Goal: Task Accomplishment & Management: Complete application form

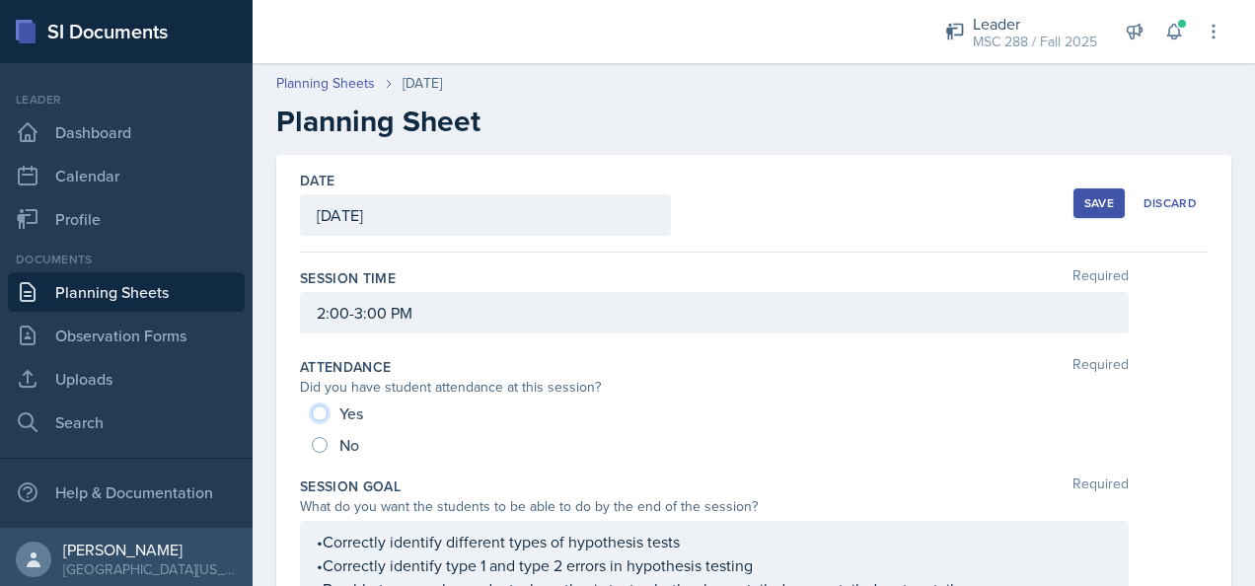
click at [320, 411] on input "Yes" at bounding box center [320, 413] width 16 height 16
radio input "true"
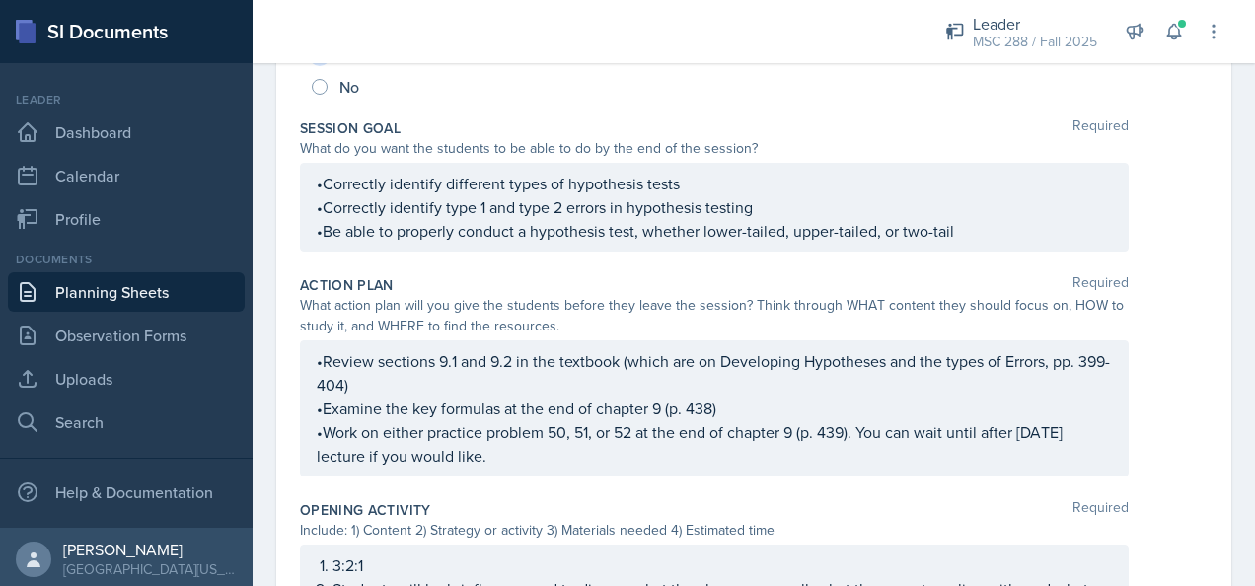
scroll to position [368, 0]
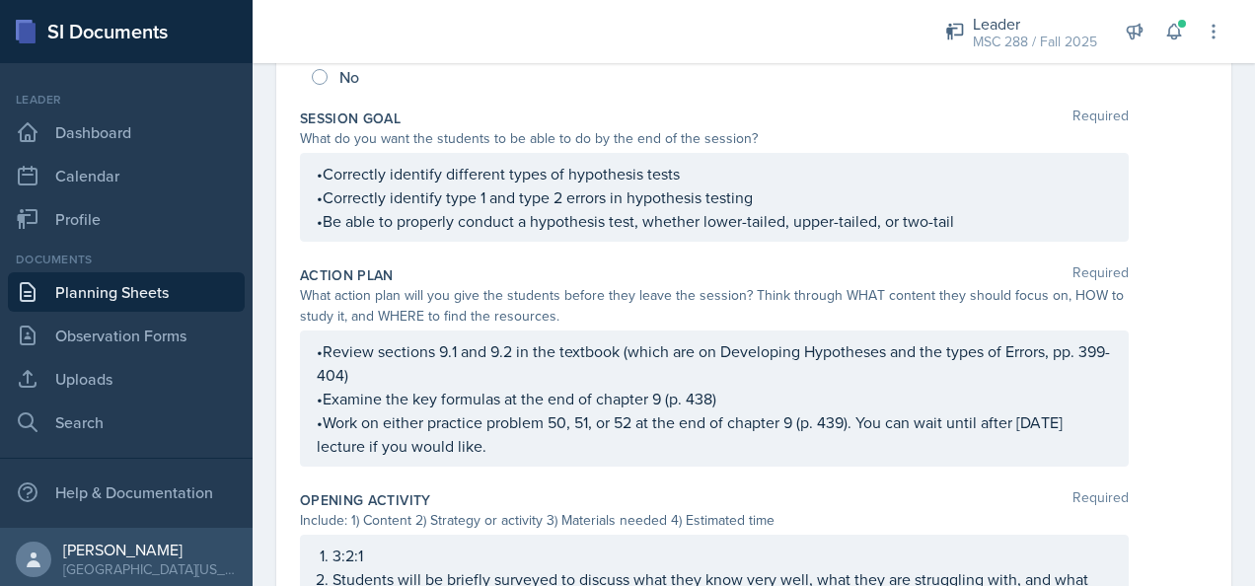
click at [534, 454] on p "•Work on either practice problem 50, 51, or 52 at the end of chapter 9 (p. 439)…" at bounding box center [714, 433] width 795 height 47
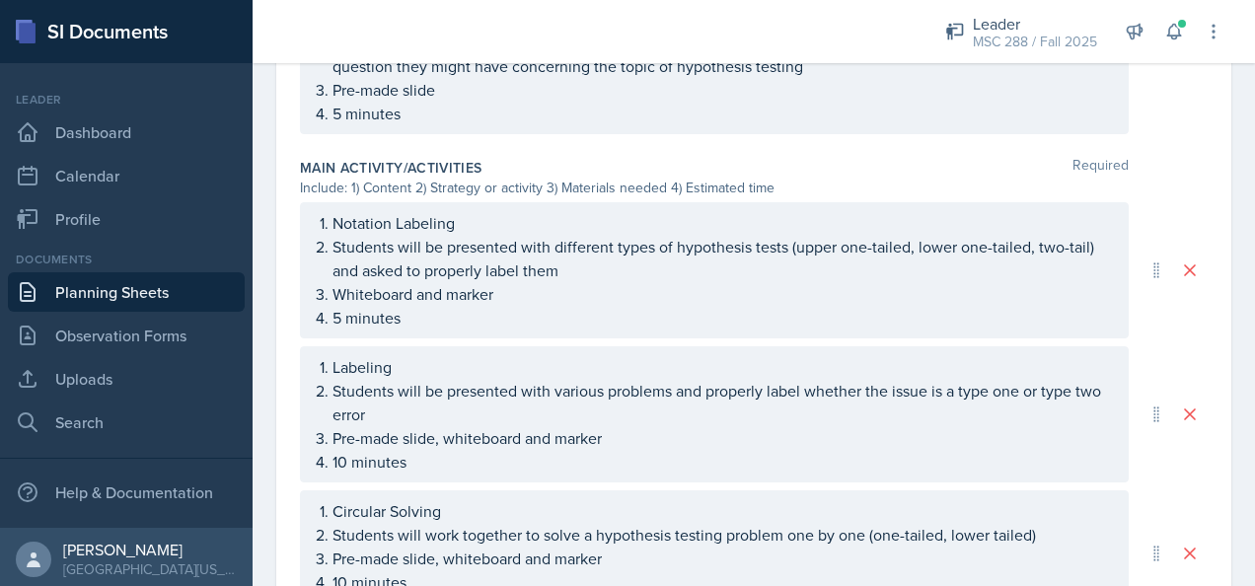
scroll to position [939, 0]
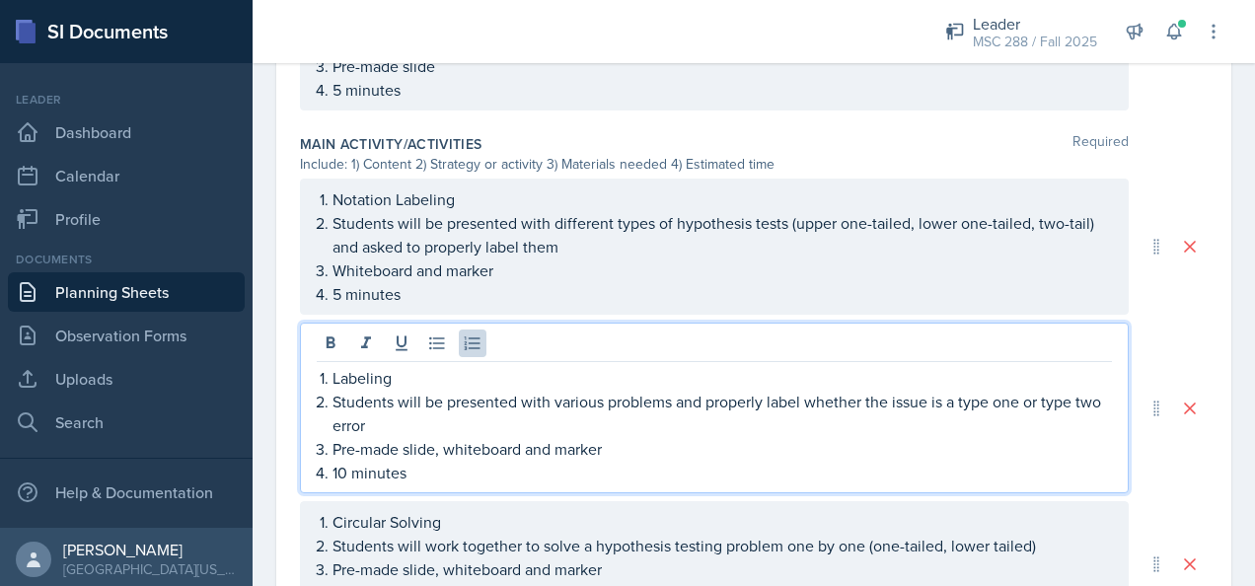
click at [801, 366] on ol "Labeling Students will be presented with various problems and properly label wh…" at bounding box center [721, 425] width 779 height 118
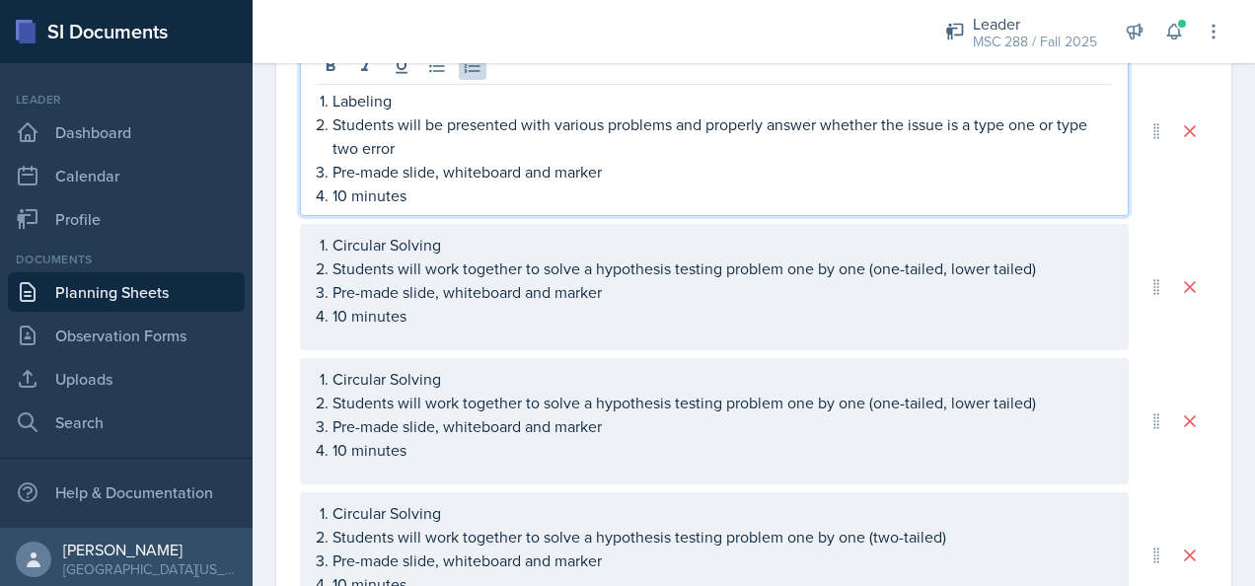
scroll to position [1182, 0]
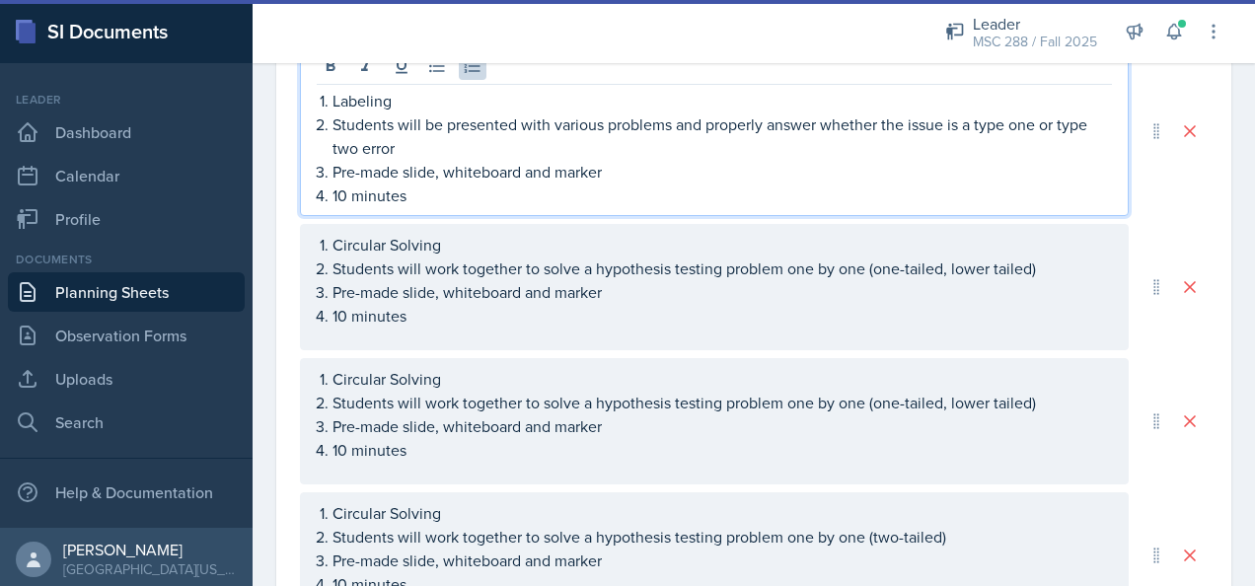
click at [989, 401] on ol "Circular Solving Students will work together to solve a hypothesis testing prob…" at bounding box center [721, 414] width 779 height 95
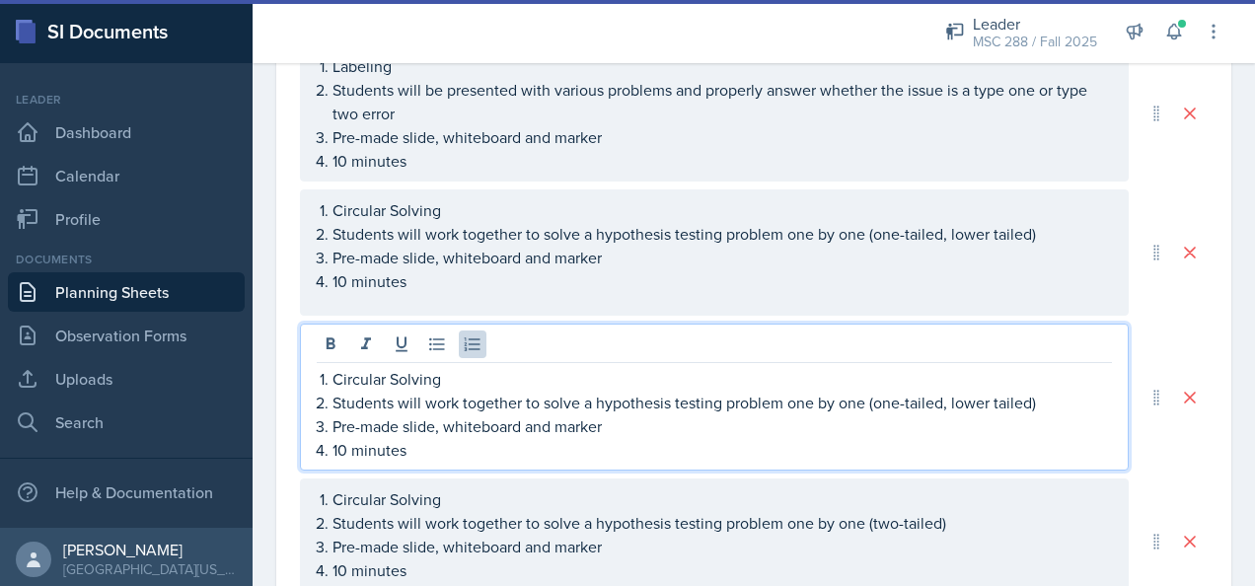
scroll to position [1148, 0]
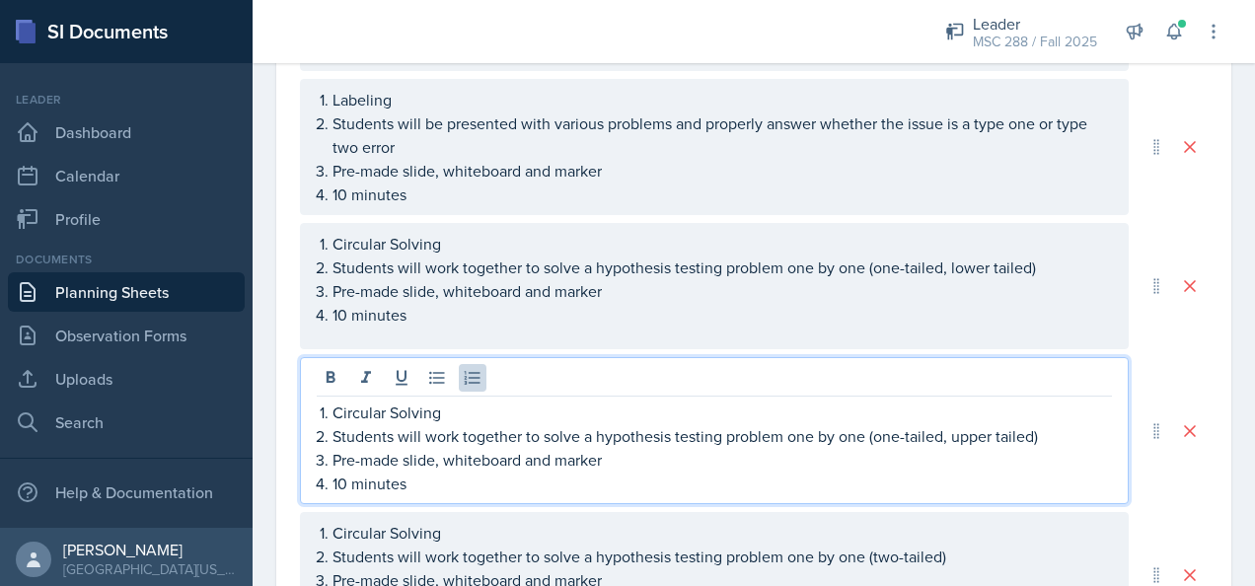
click at [1222, 195] on div "Date [DATE] [DATE] 31 1 2 3 4 5 6 7 8 9 10 11 12 13 14 15 16 17 18 19 20 21 22 …" at bounding box center [754, 48] width 1002 height 2082
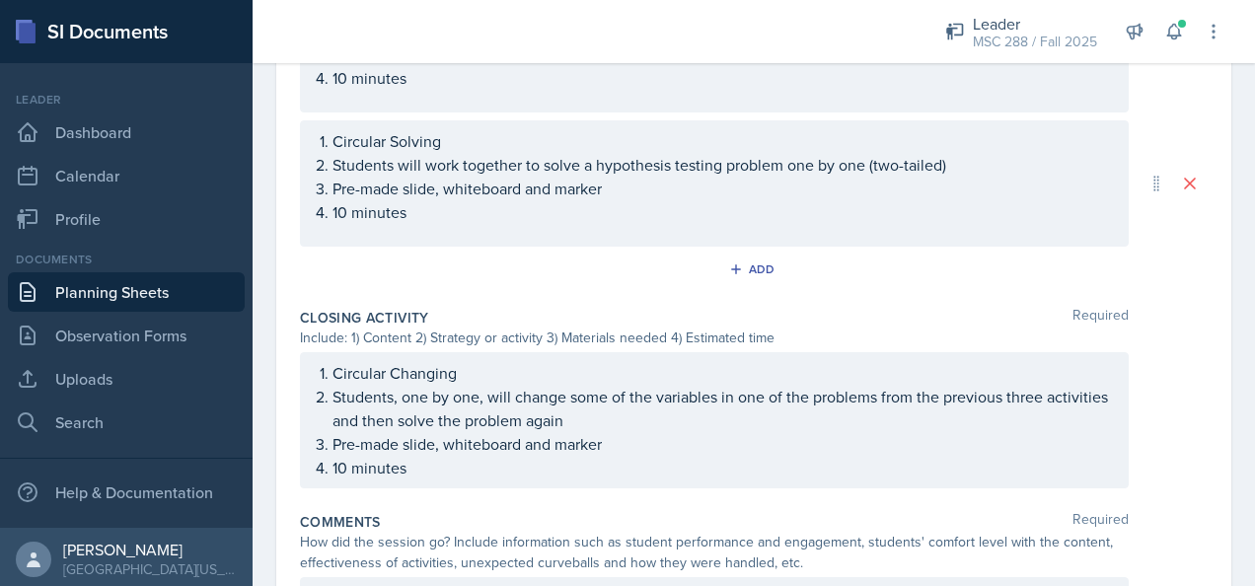
scroll to position [1624, 0]
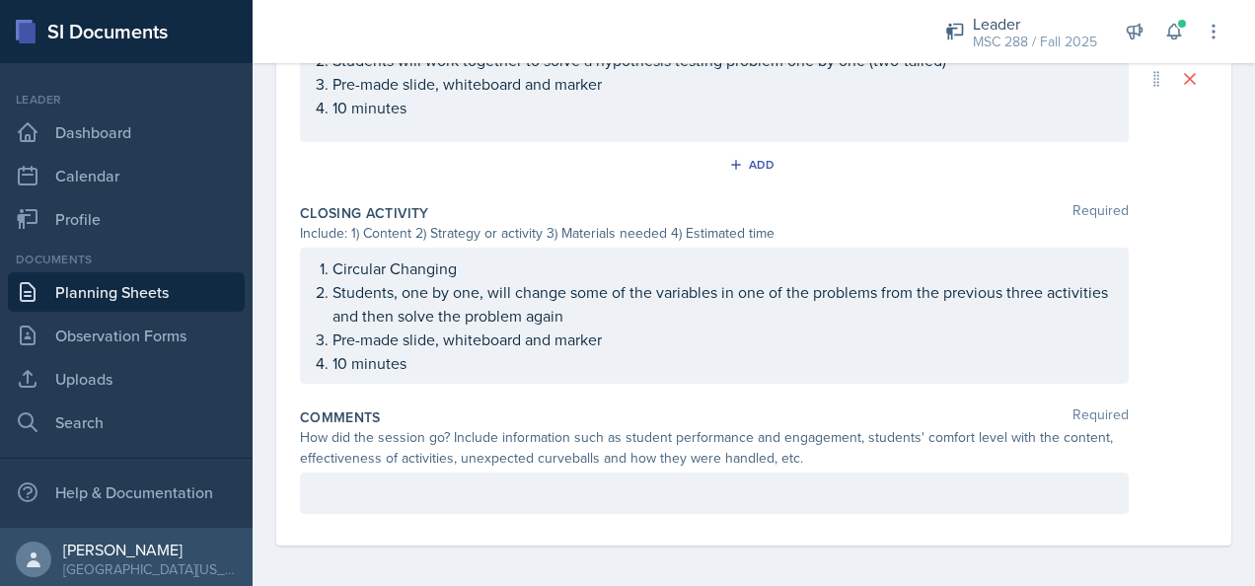
click at [819, 481] on p at bounding box center [714, 493] width 795 height 24
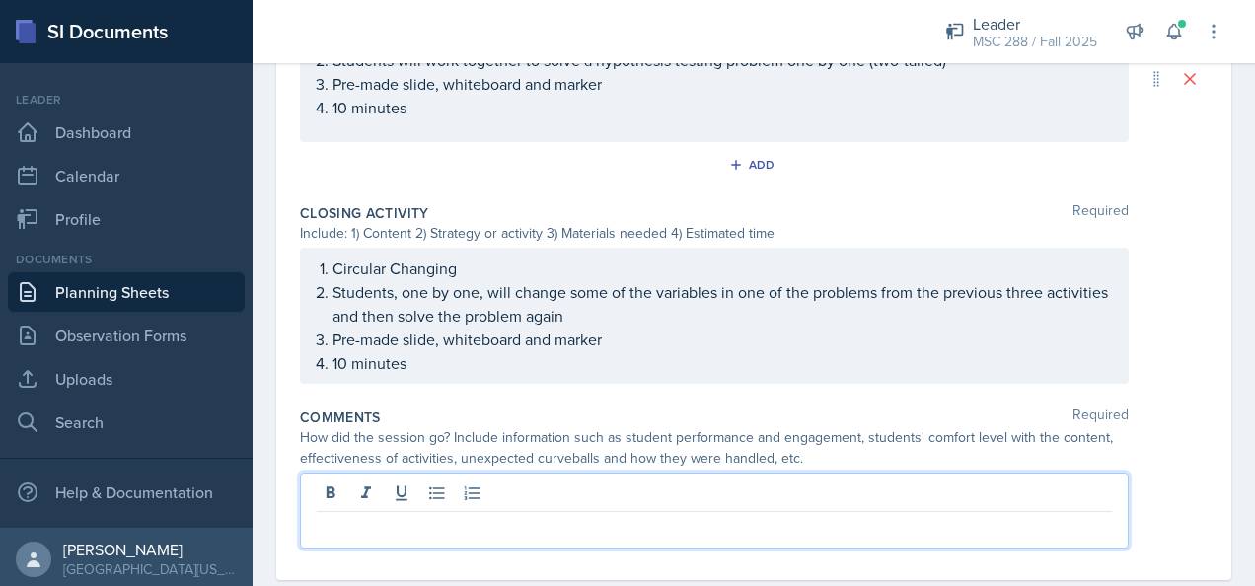
scroll to position [1657, 0]
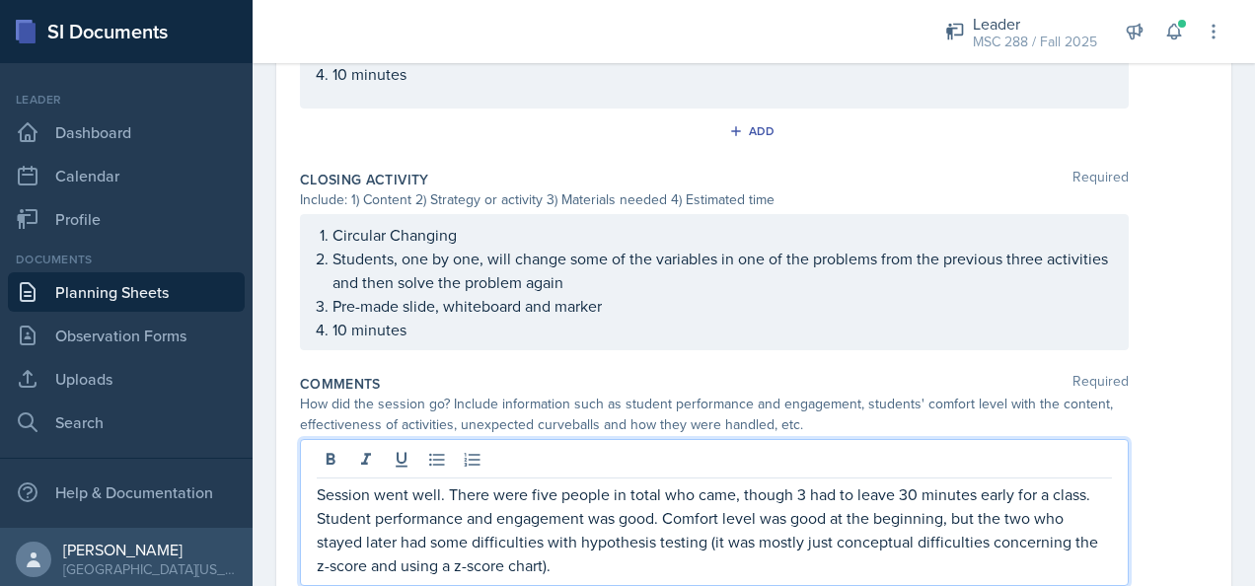
click at [922, 533] on p "Session went well. There were five people in total who came, though 3 had to le…" at bounding box center [714, 529] width 795 height 95
click at [1003, 559] on p "Session went well. There were five people in total who came, though 3 had to le…" at bounding box center [714, 529] width 795 height 95
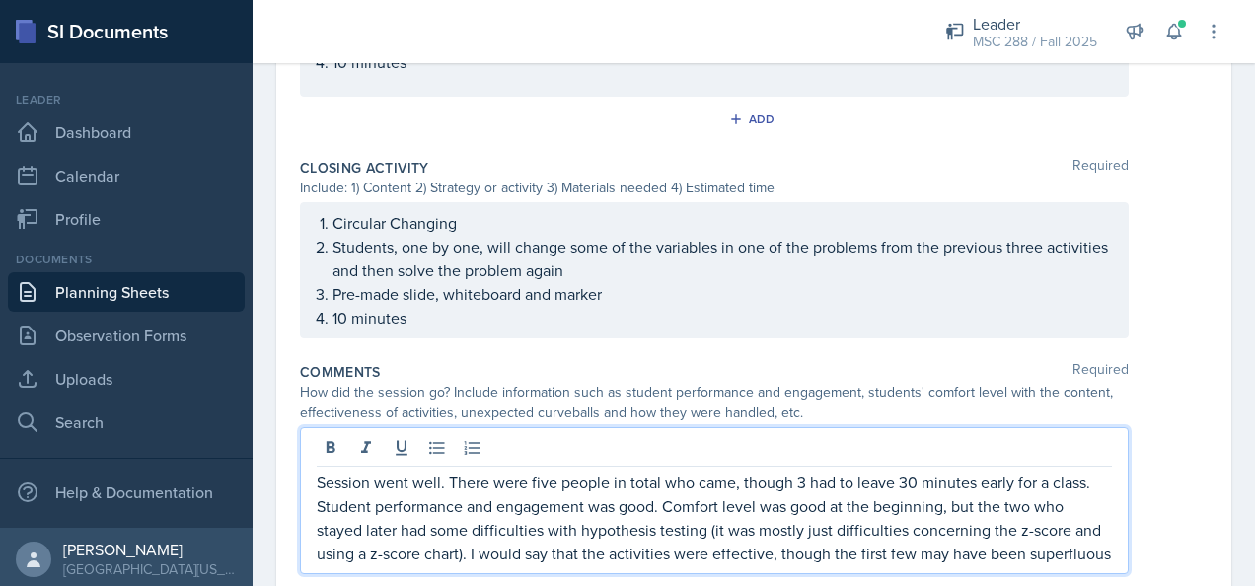
click at [1037, 553] on p "Session went well. There were five people in total who came, though 3 had to le…" at bounding box center [714, 518] width 795 height 95
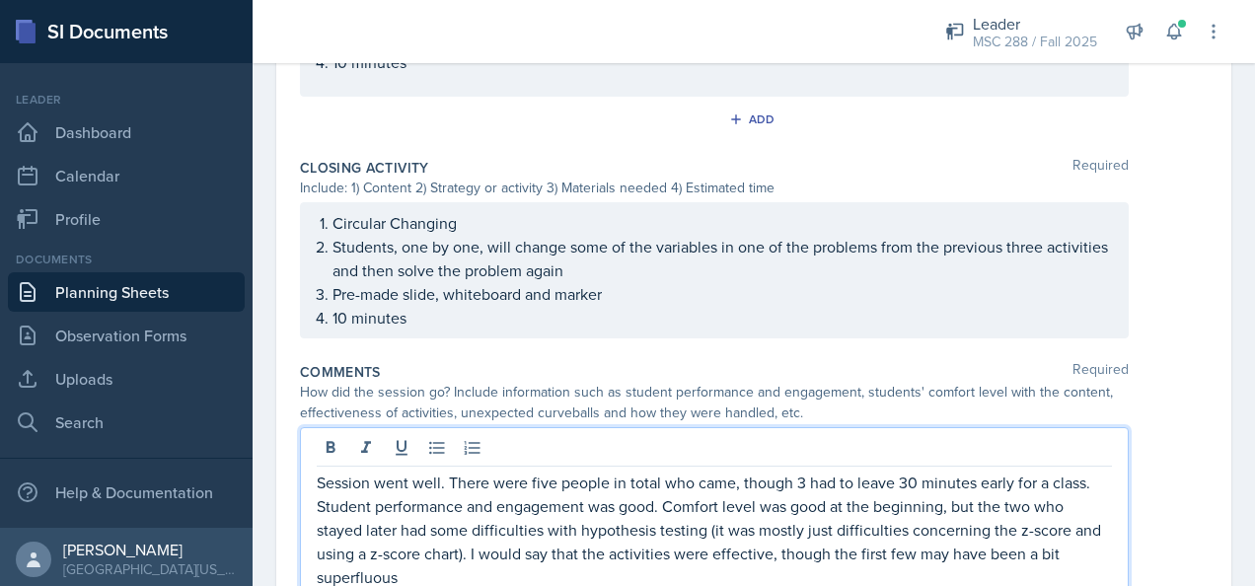
click at [819, 576] on p "Session went well. There were five people in total who came, though 3 had to le…" at bounding box center [714, 530] width 795 height 118
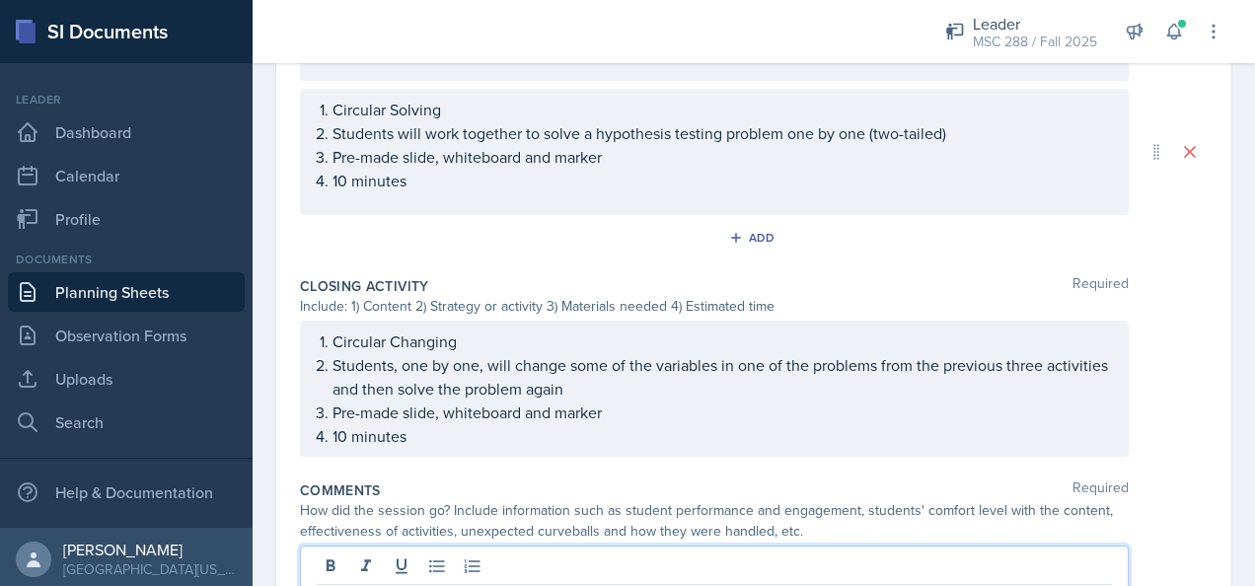
scroll to position [1776, 0]
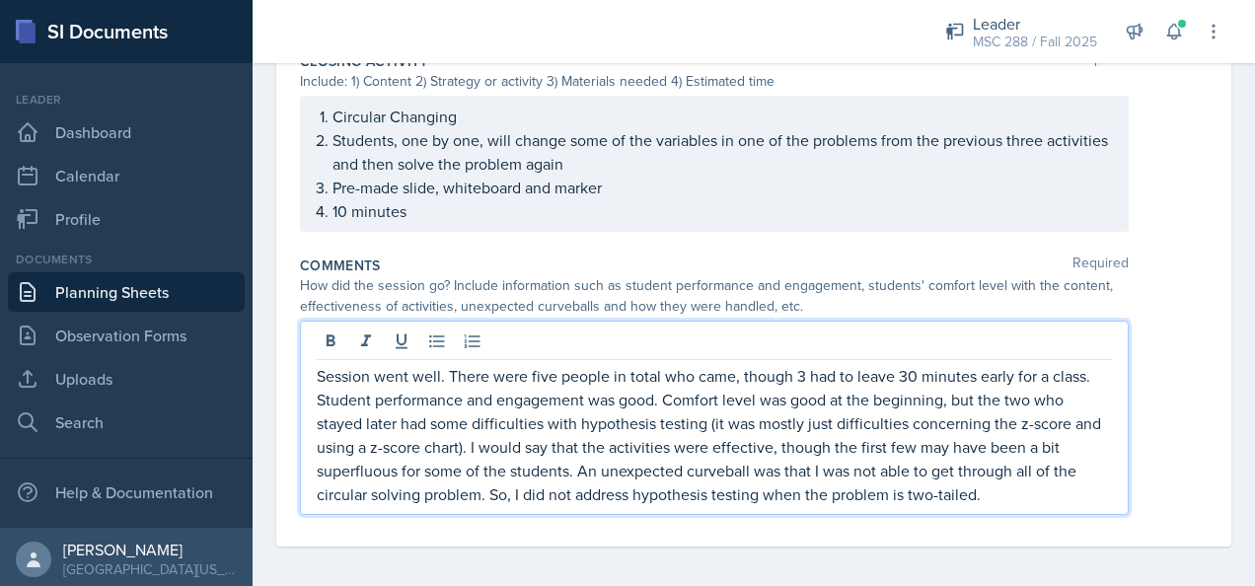
click at [1081, 401] on p "Session went well. There were five people in total who came, though 3 had to le…" at bounding box center [714, 435] width 795 height 142
click at [1082, 368] on p "Session went well. There were five people in total who came, though 3 had to le…" at bounding box center [714, 435] width 795 height 142
click at [804, 367] on p "Session went well. There were five people in total who came, though 3 had to le…" at bounding box center [714, 435] width 795 height 142
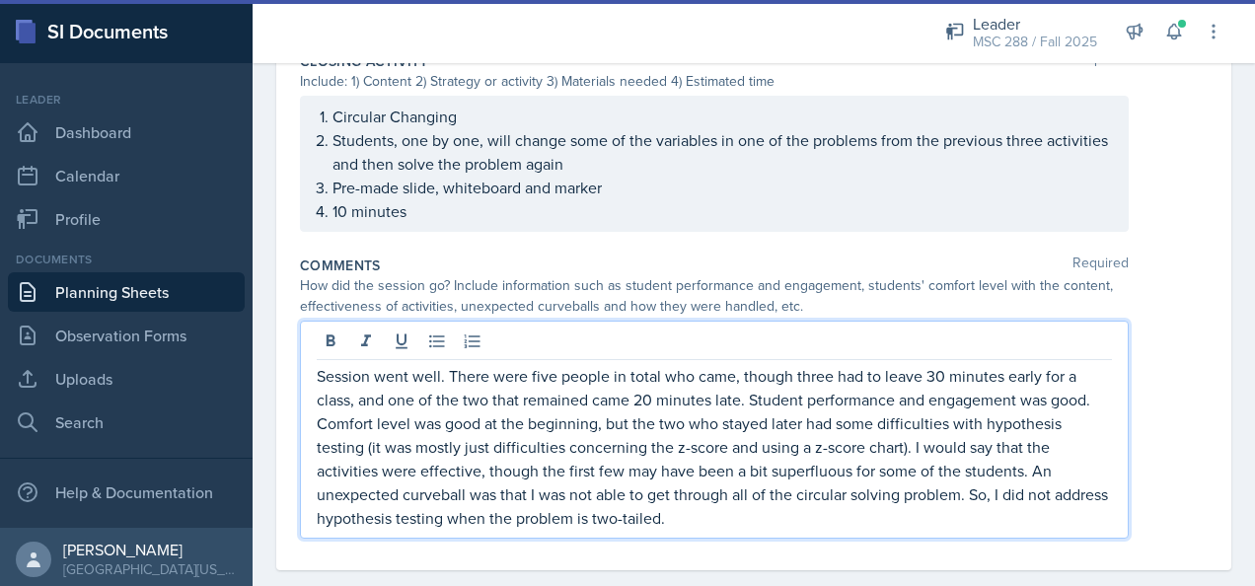
click at [489, 448] on p "Session went well. There were five people in total who came, though three had t…" at bounding box center [714, 447] width 795 height 166
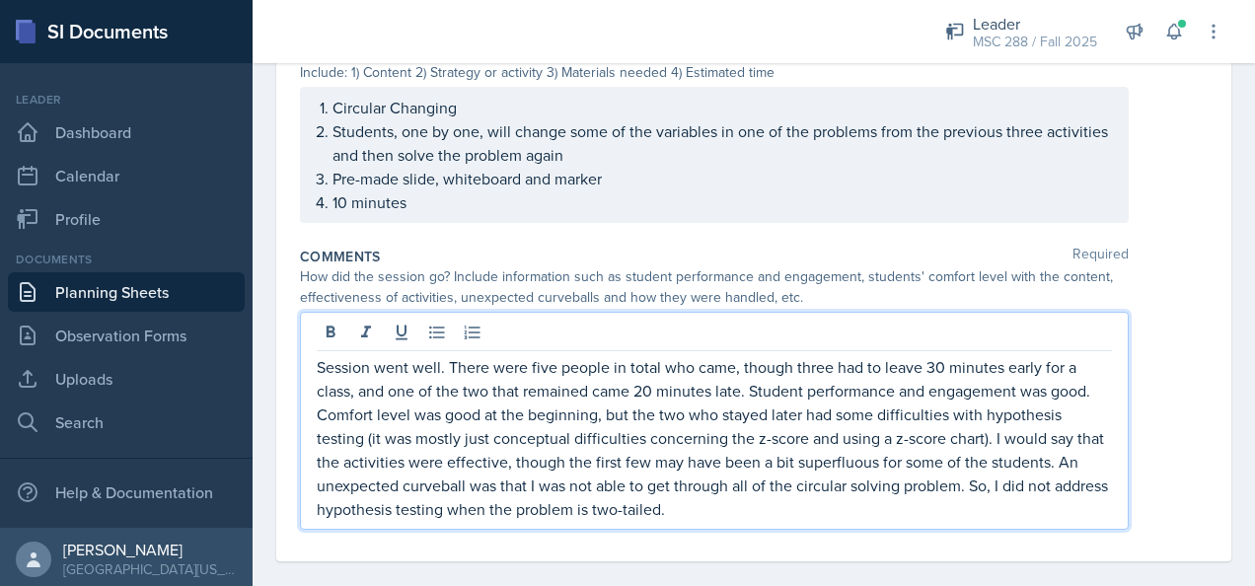
scroll to position [1799, 0]
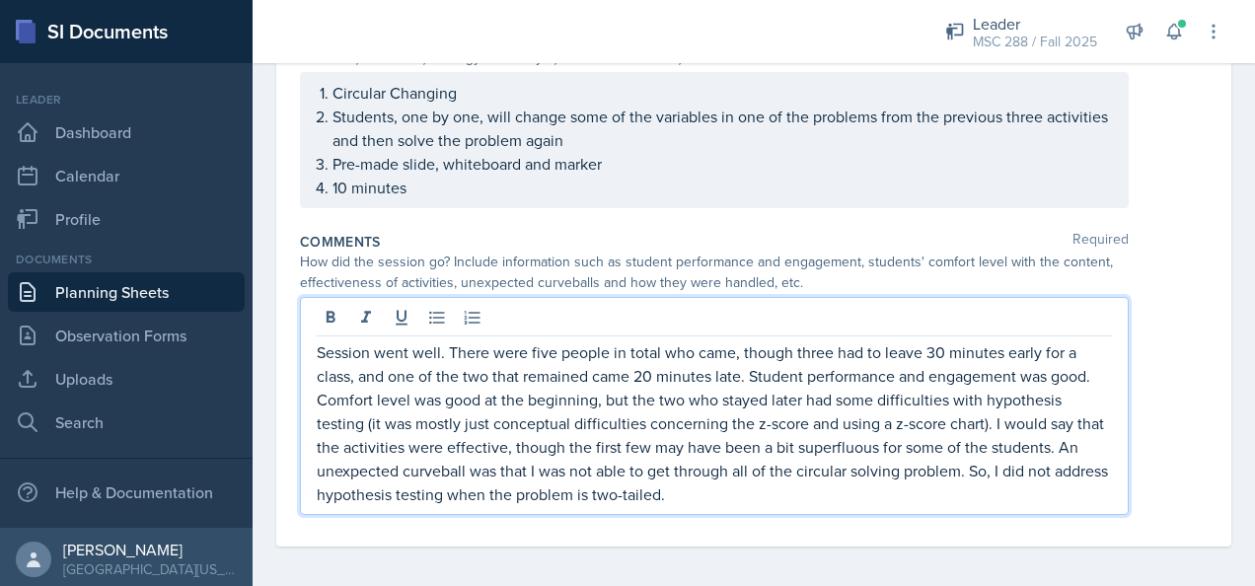
click at [918, 488] on p "Session went well. There were five people in total who came, though three had t…" at bounding box center [714, 423] width 795 height 166
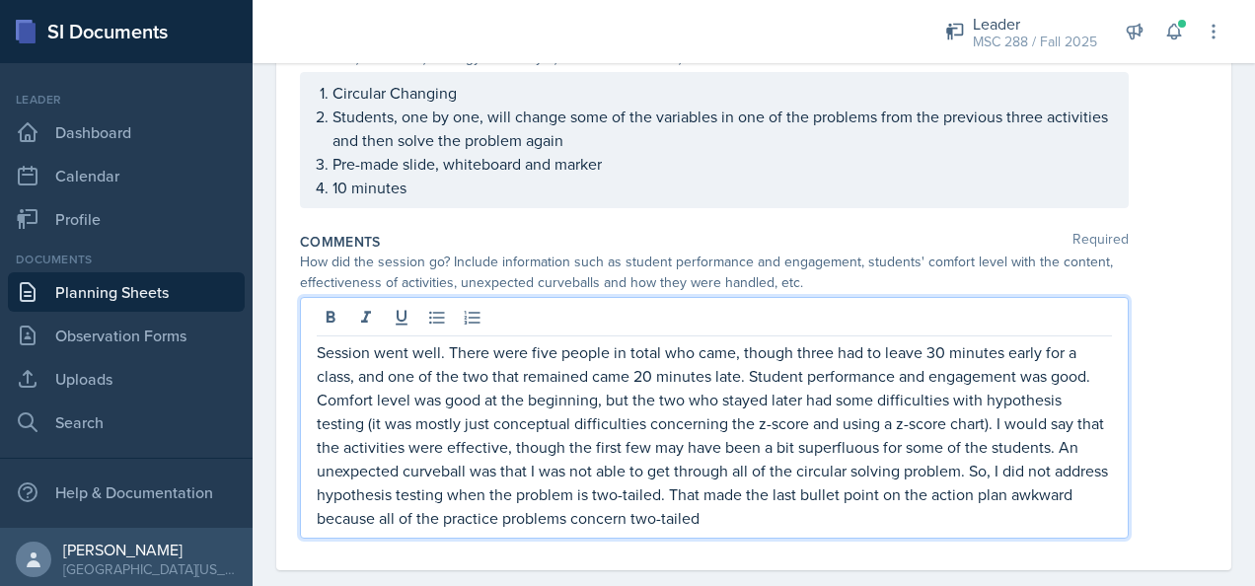
click at [633, 511] on p "Session went well. There were five people in total who came, though three had t…" at bounding box center [714, 434] width 795 height 189
click at [881, 518] on p "Session went well. There were five people in total who came, though three had t…" at bounding box center [714, 434] width 795 height 189
click at [742, 517] on p "Session went well. There were five people in total who came, though three had t…" at bounding box center [714, 434] width 795 height 189
click at [989, 515] on p "Session went well. There were five people in total who came, though three had t…" at bounding box center [714, 434] width 795 height 189
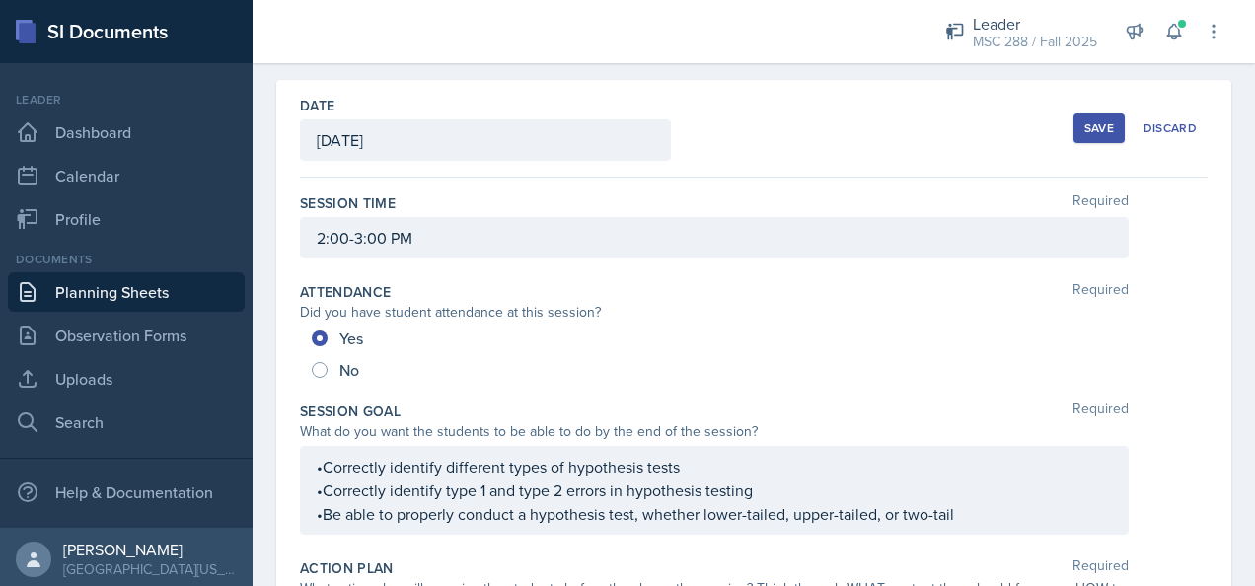
scroll to position [0, 0]
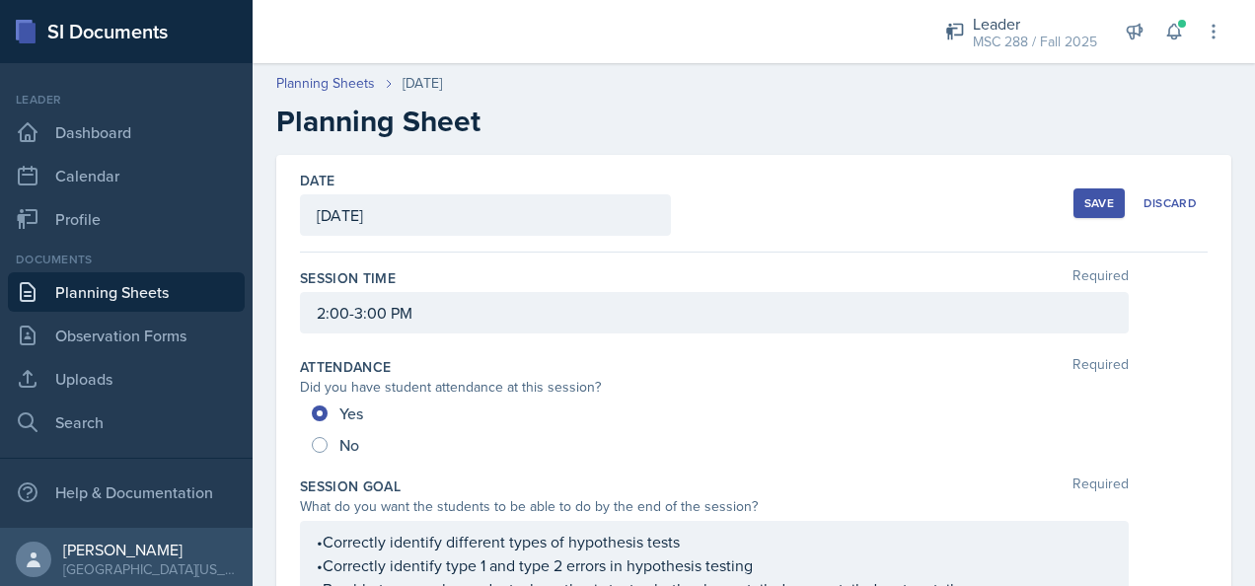
click at [1073, 203] on button "Save" at bounding box center [1098, 203] width 51 height 30
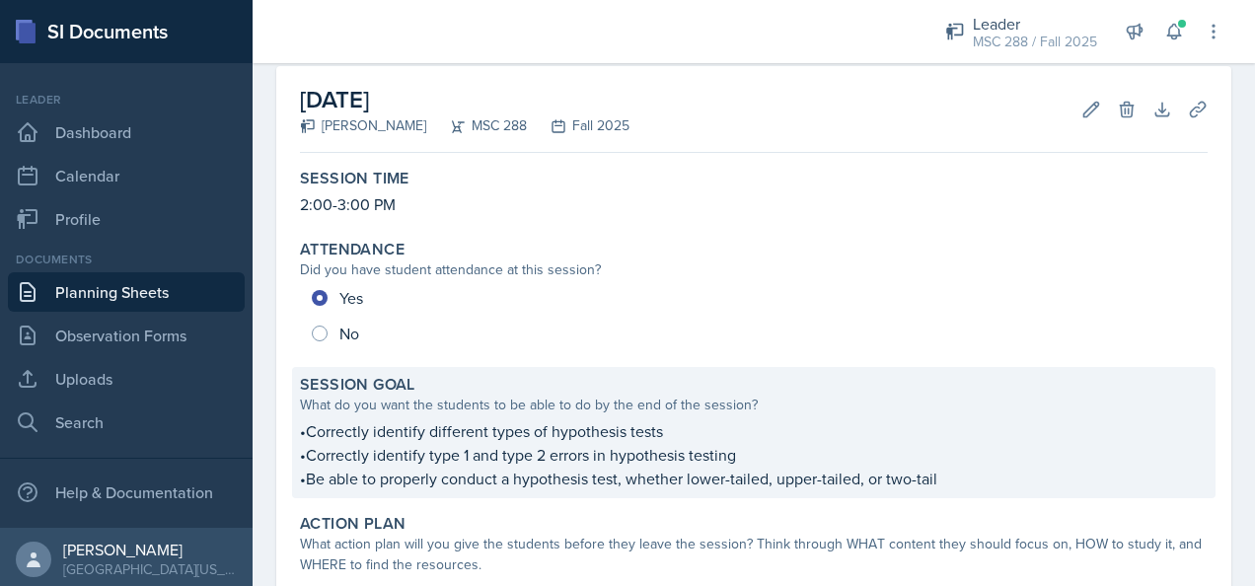
scroll to position [86, 0]
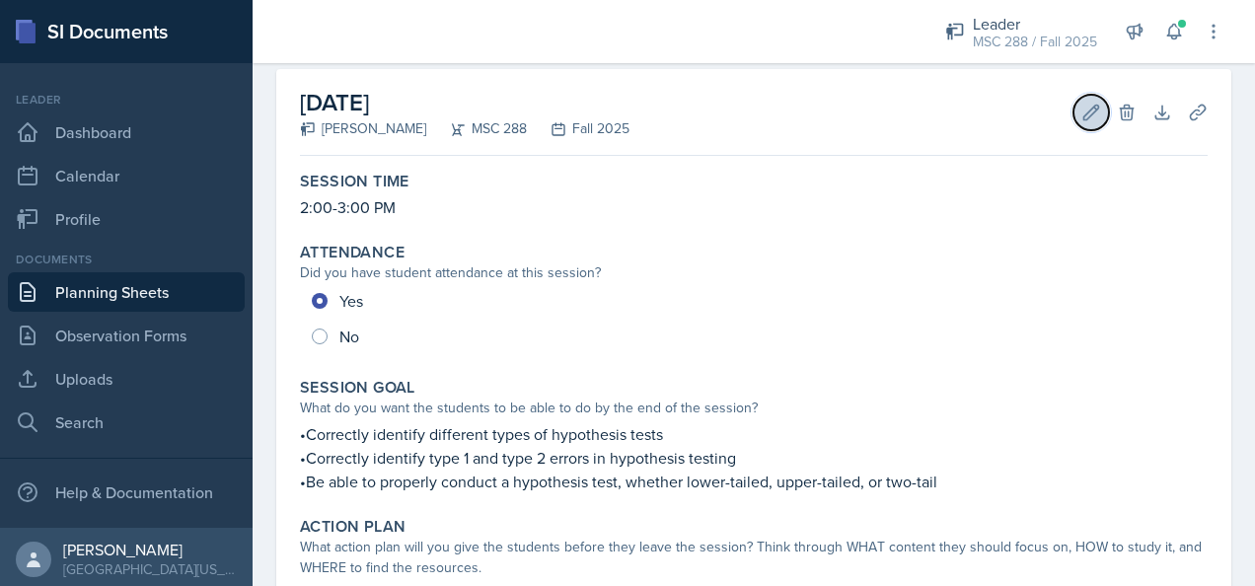
click at [1084, 110] on icon at bounding box center [1091, 112] width 15 height 15
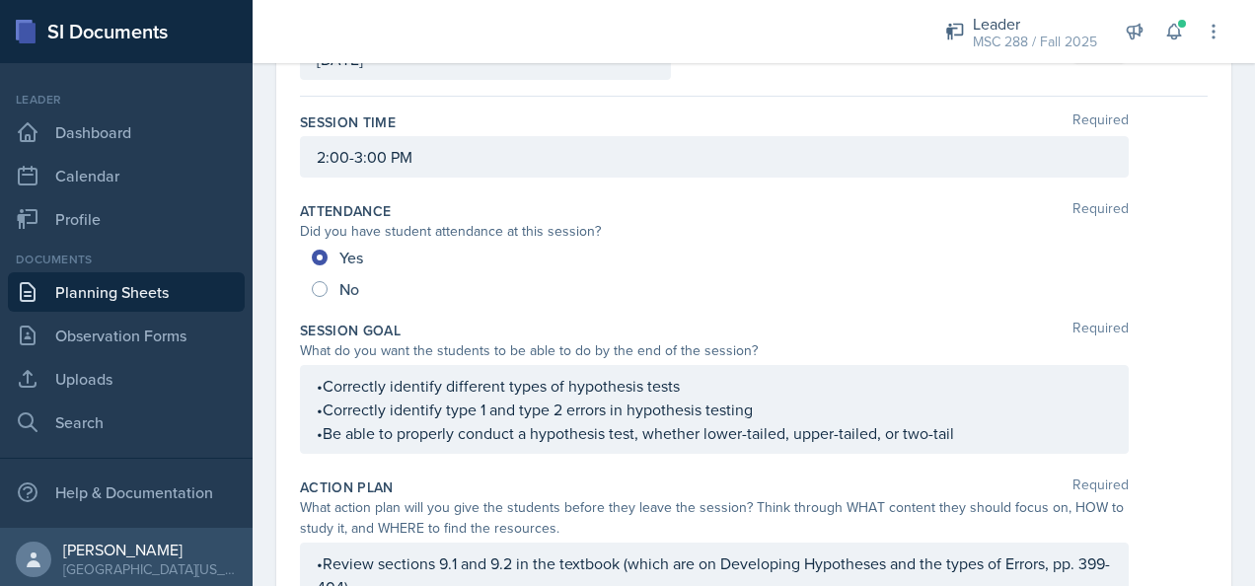
scroll to position [158, 0]
click at [325, 396] on p "•Correctly identify type 1 and type 2 errors in hypothesis testing" at bounding box center [714, 408] width 795 height 24
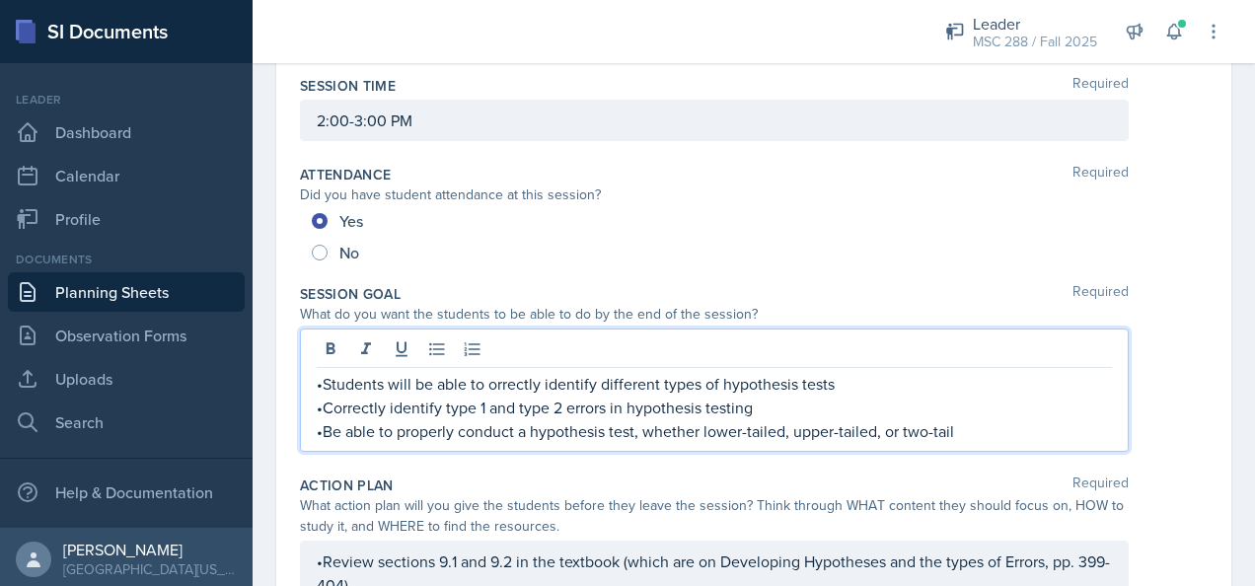
click at [332, 404] on p "•Correctly identify type 1 and type 2 errors in hypothesis testing" at bounding box center [714, 408] width 795 height 24
click at [324, 432] on p "•Be able to properly conduct a hypothesis test, whether lower-tailed, upper-tai…" at bounding box center [714, 431] width 795 height 24
click at [1042, 437] on p "•They will be able to properly conduct a hypothesis test, whether lower-tailed,…" at bounding box center [714, 431] width 795 height 24
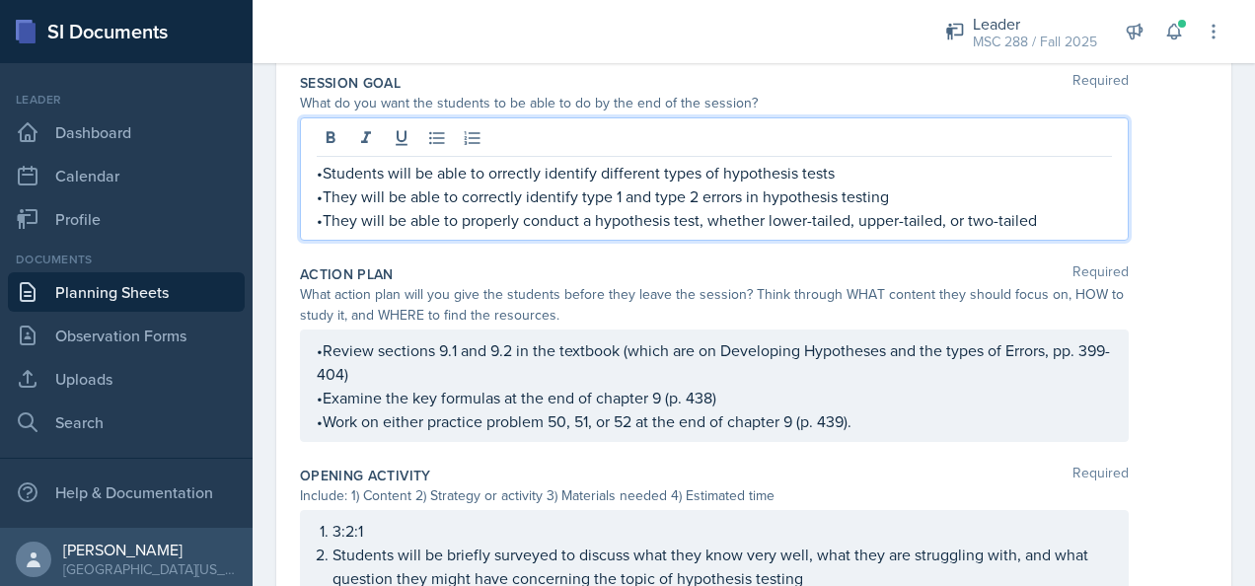
scroll to position [400, 0]
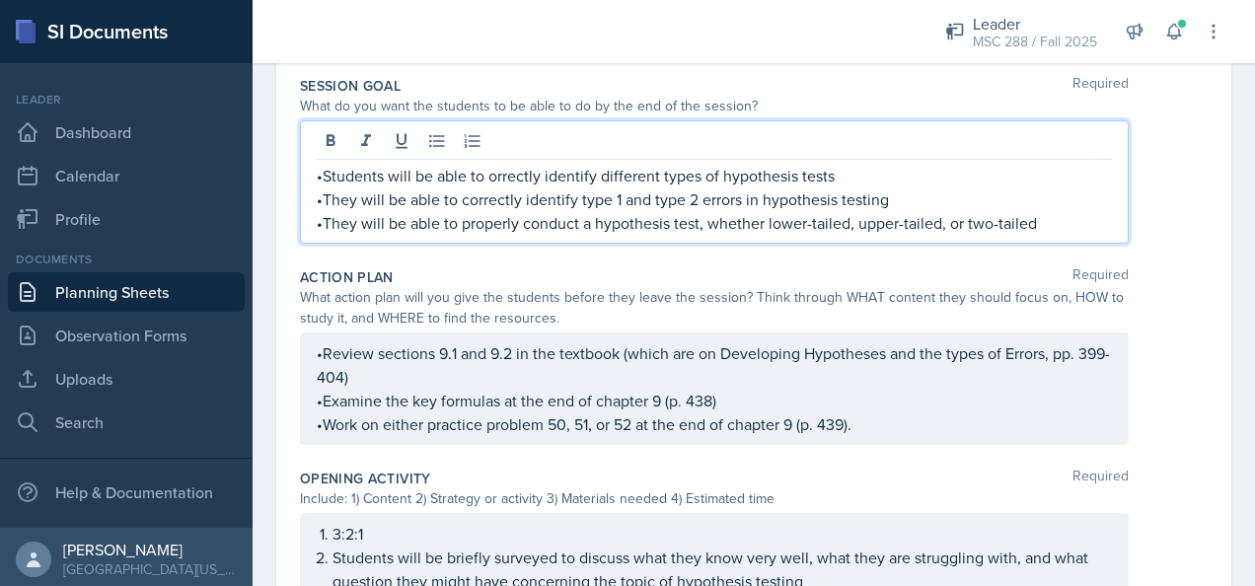
click at [322, 349] on p "•Review sections 9.1 and 9.2 in the textbook (which are on Developing Hypothese…" at bounding box center [714, 364] width 795 height 47
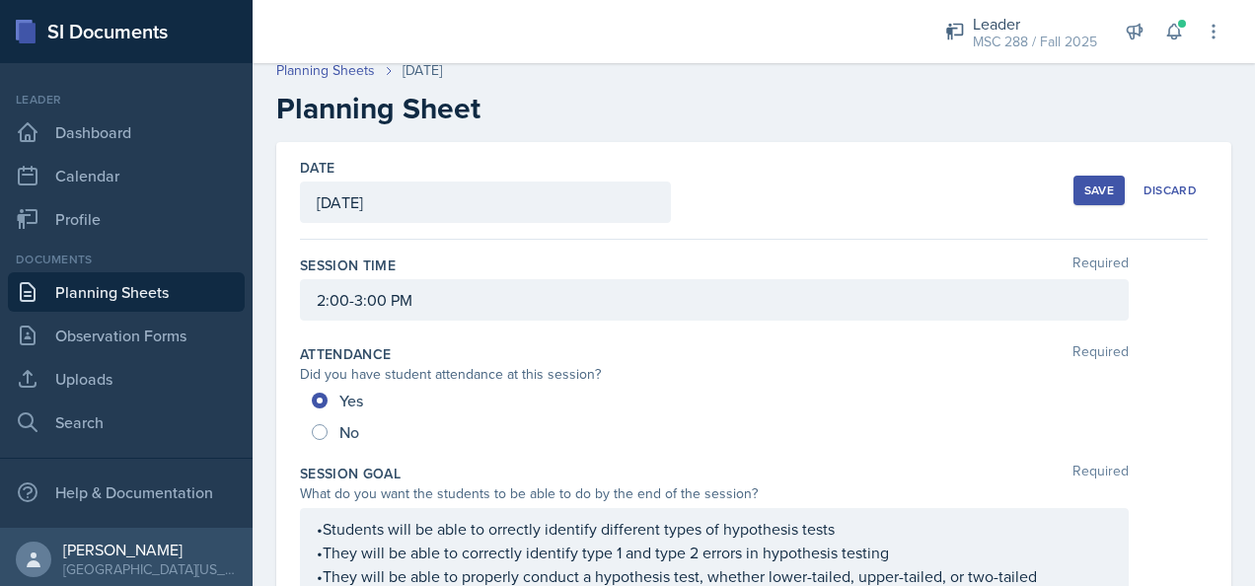
scroll to position [0, 0]
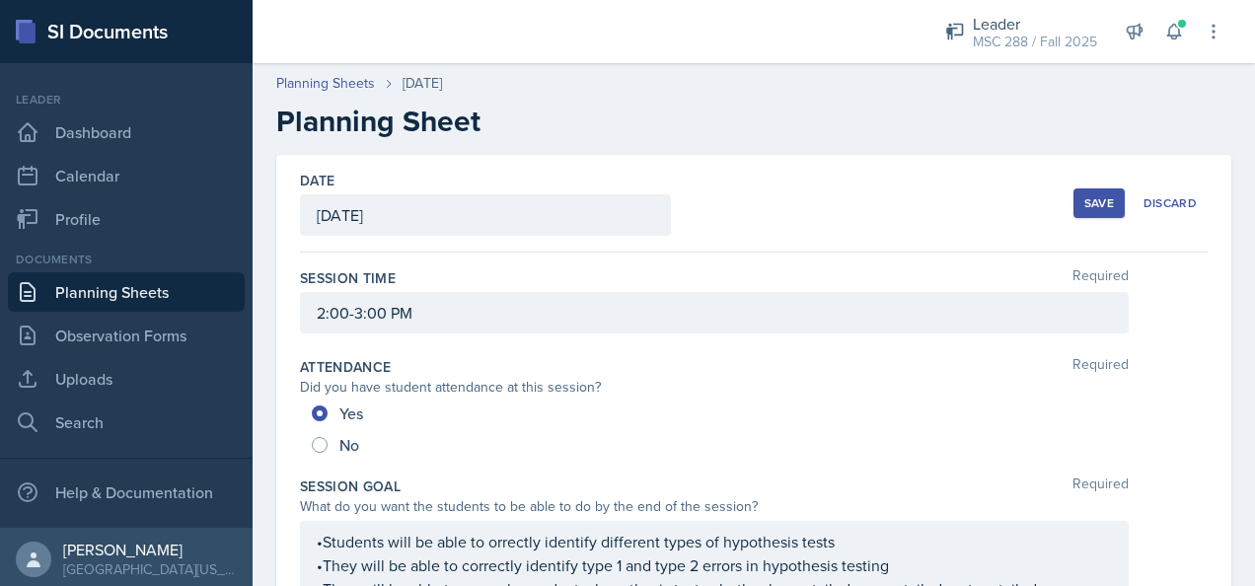
click at [1084, 202] on div "Save" at bounding box center [1099, 203] width 30 height 16
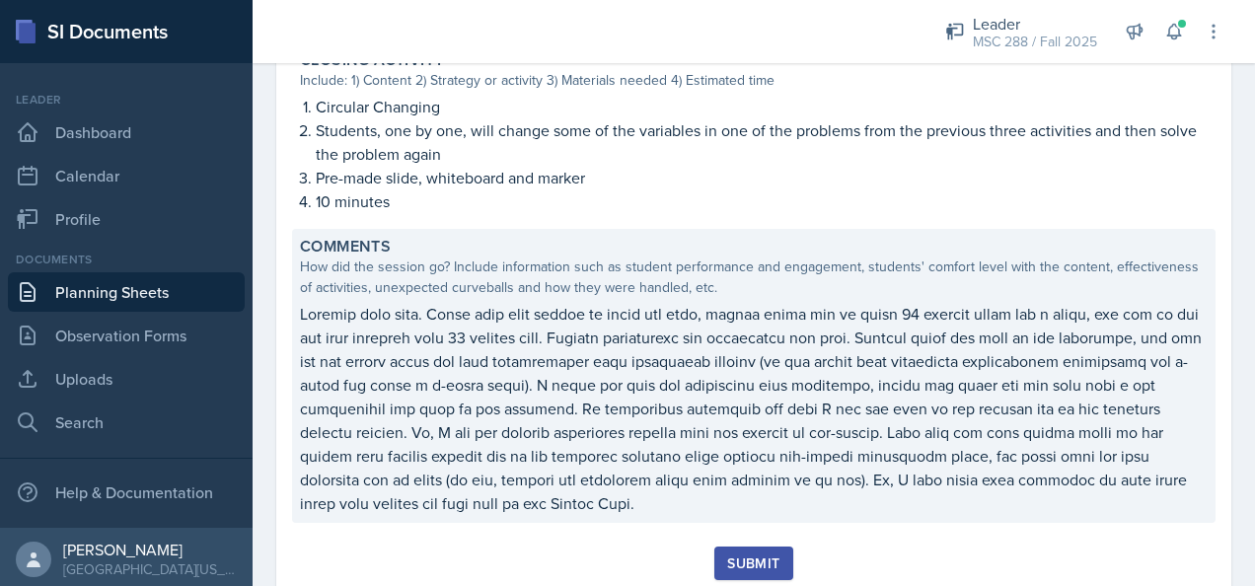
scroll to position [1674, 0]
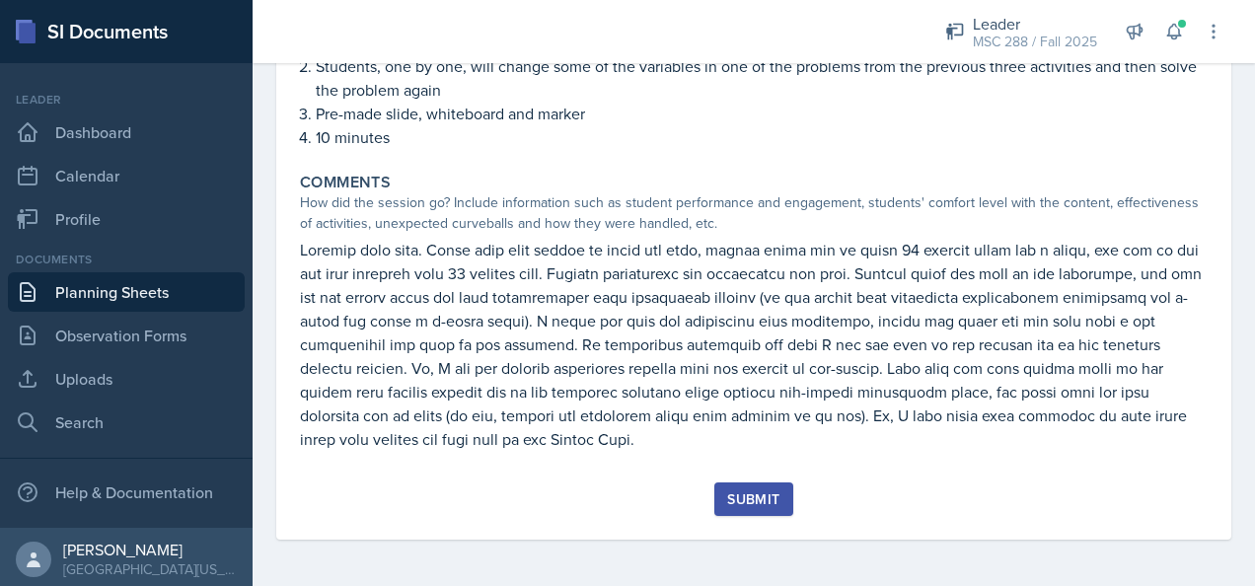
click at [746, 494] on div "Submit" at bounding box center [753, 499] width 52 height 16
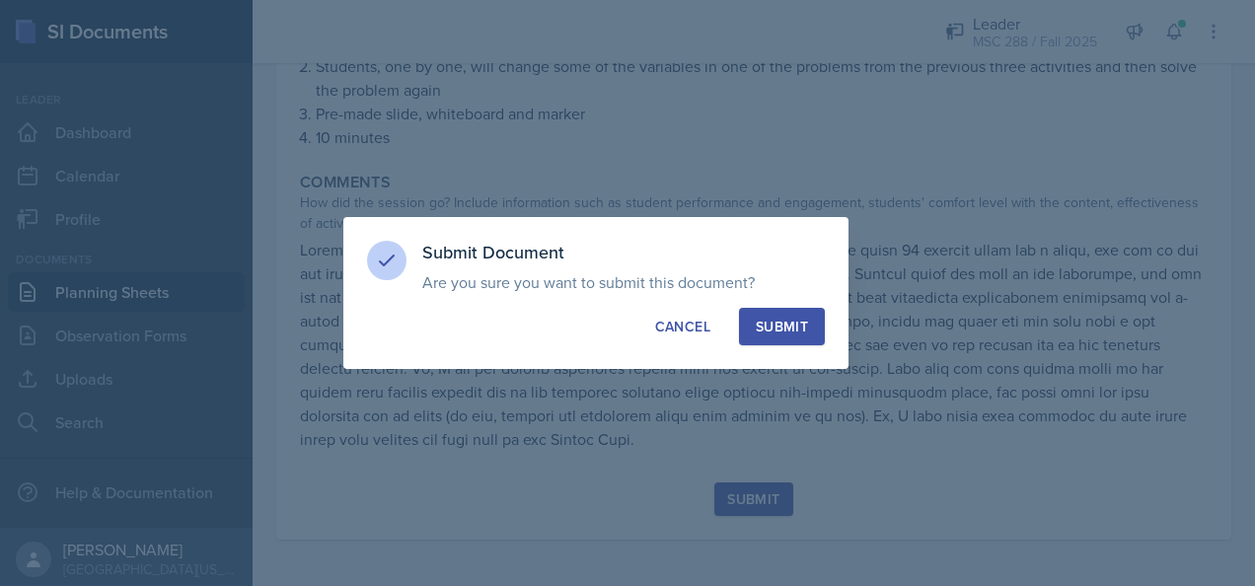
click at [811, 327] on button "Submit" at bounding box center [782, 326] width 86 height 37
radio input "true"
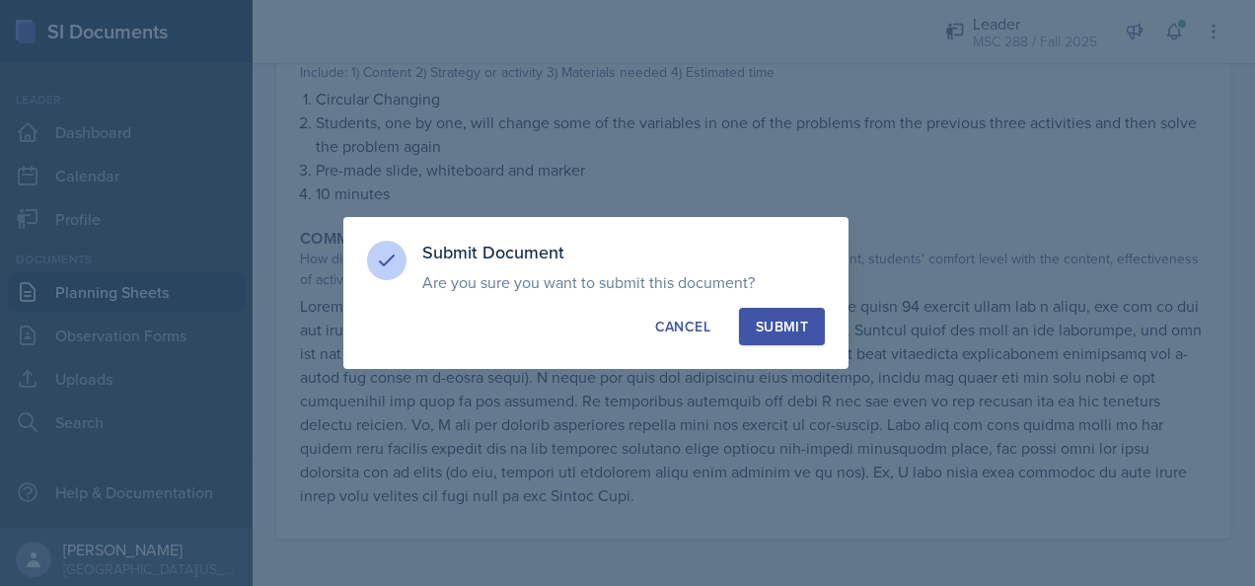
scroll to position [1618, 0]
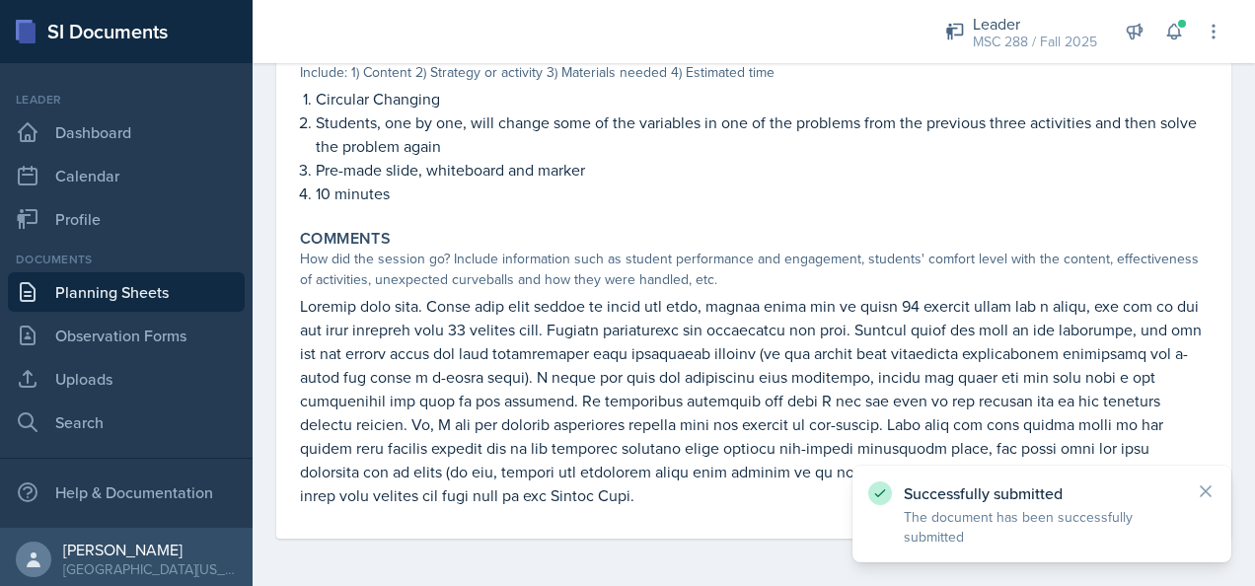
click at [126, 298] on link "Planning Sheets" at bounding box center [126, 291] width 237 height 39
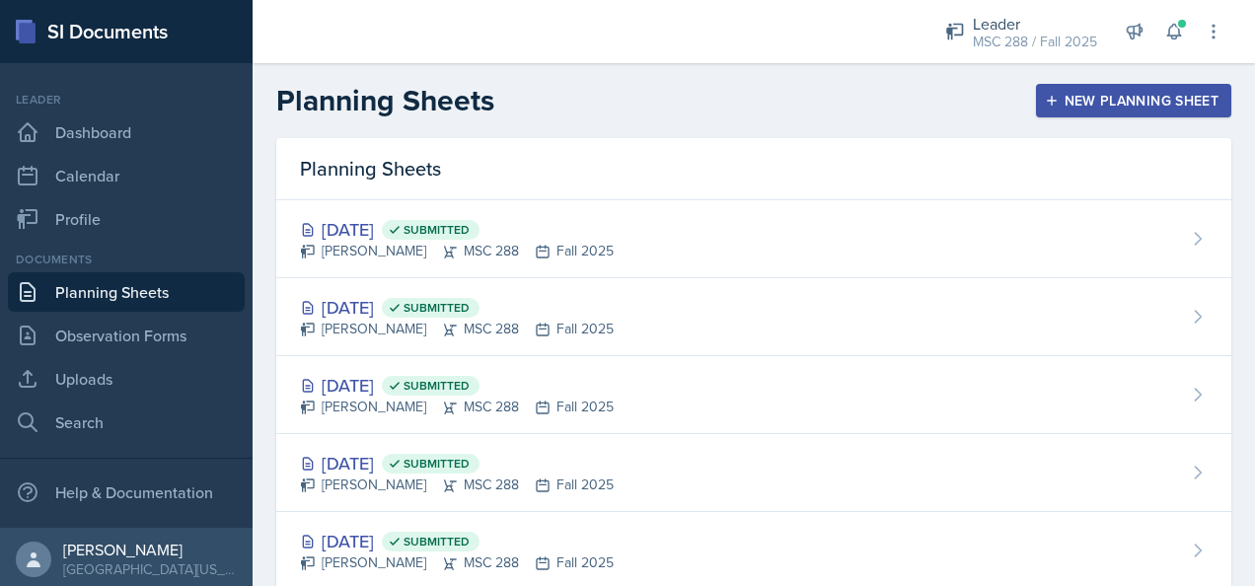
click at [1095, 101] on div "New Planning Sheet" at bounding box center [1134, 101] width 170 height 16
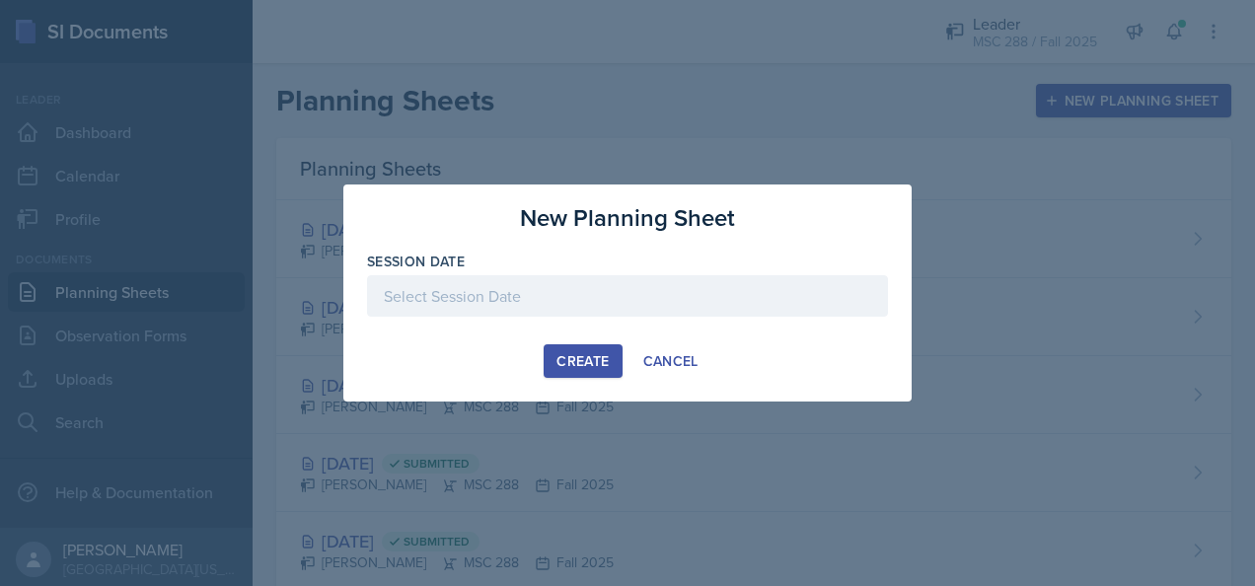
click at [742, 284] on div at bounding box center [627, 295] width 521 height 41
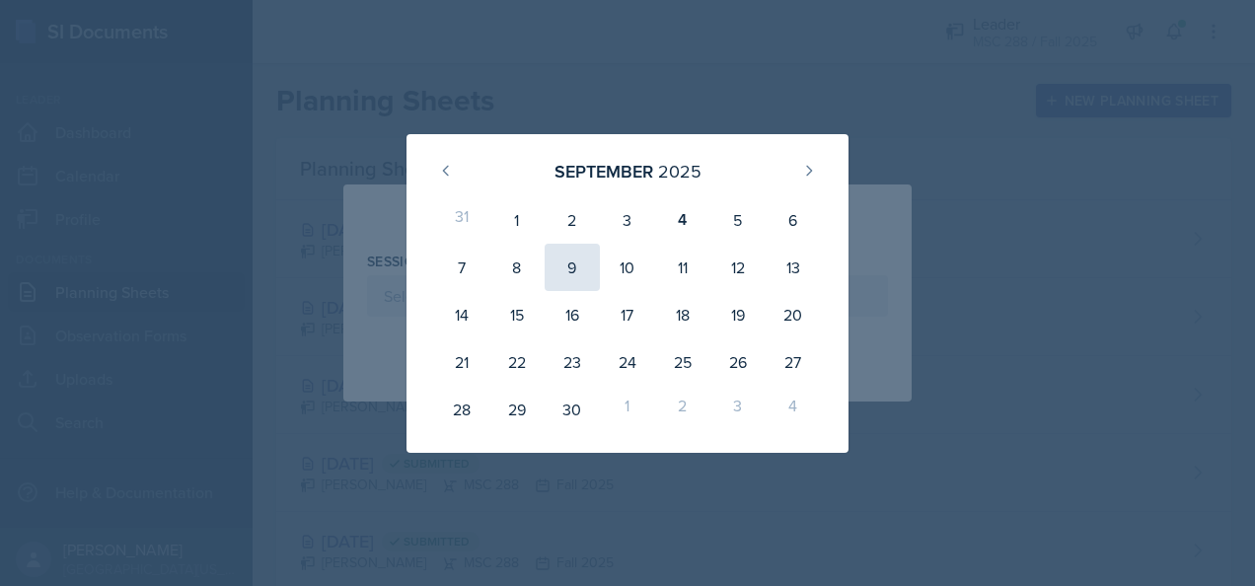
click at [562, 261] on div "9" at bounding box center [571, 267] width 55 height 47
type input "[DATE]"
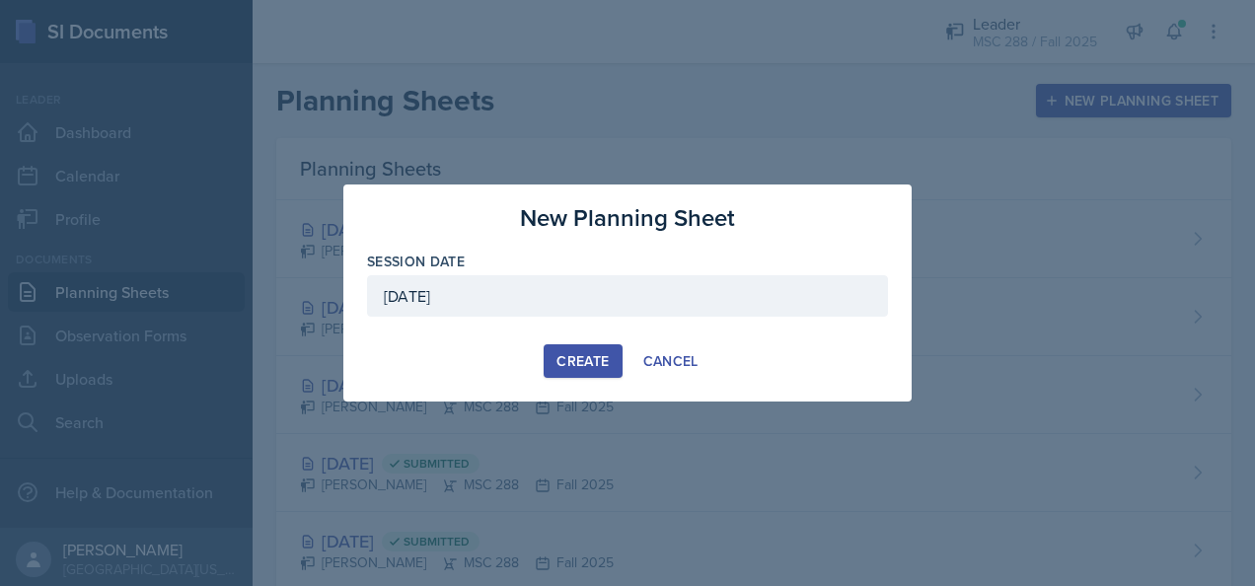
click at [579, 358] on div "Create" at bounding box center [582, 361] width 52 height 16
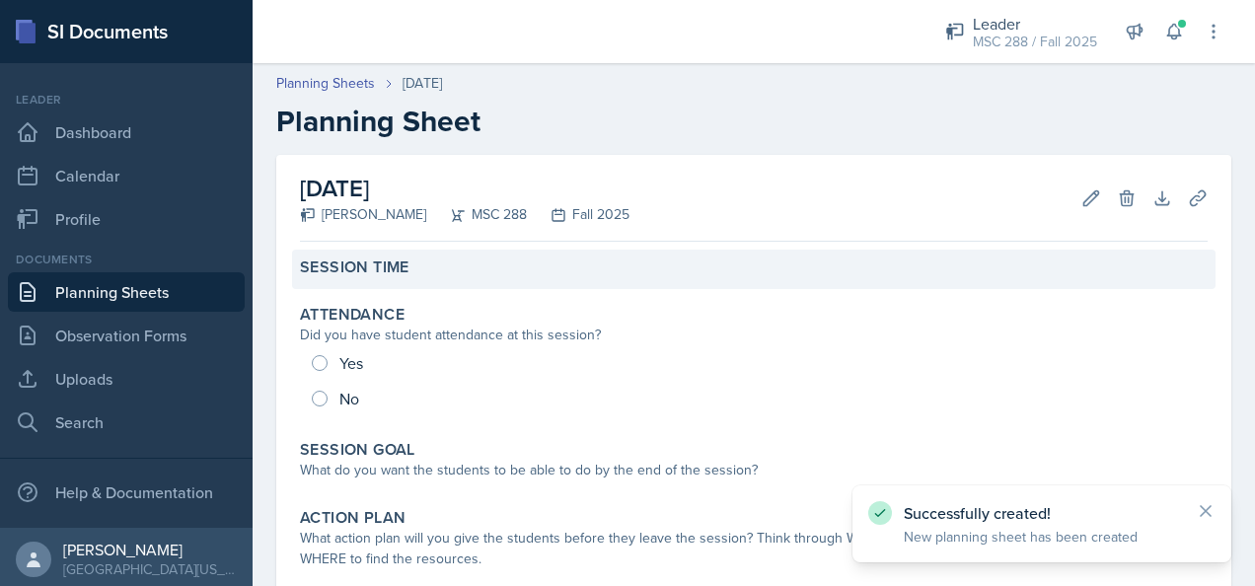
click at [871, 268] on div "Session Time" at bounding box center [753, 267] width 907 height 20
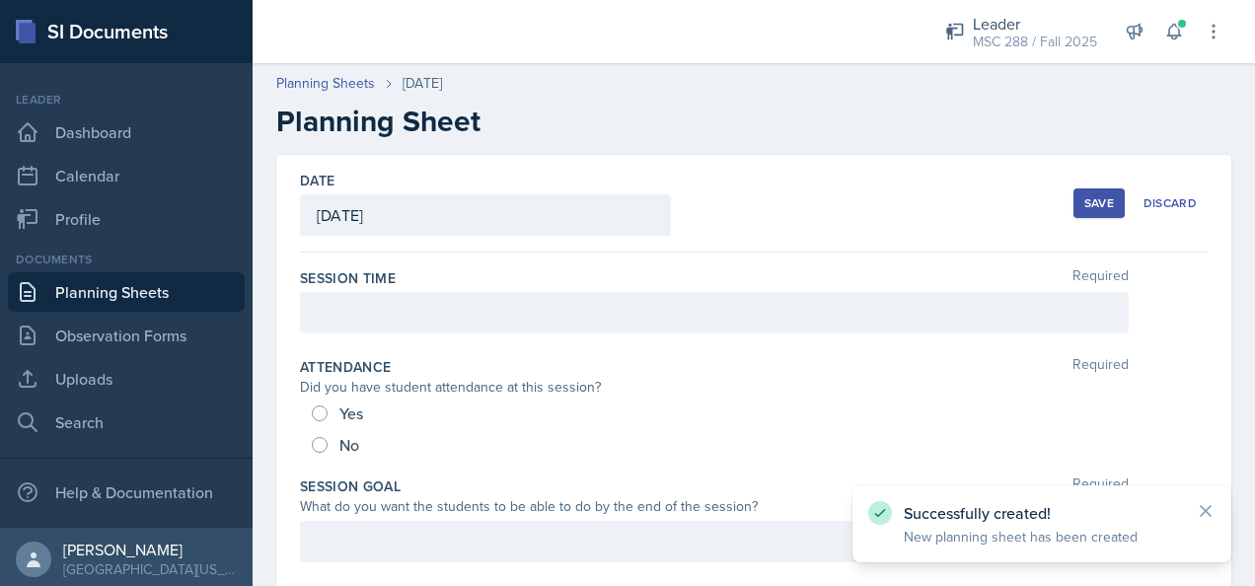
click at [842, 329] on div at bounding box center [714, 312] width 829 height 41
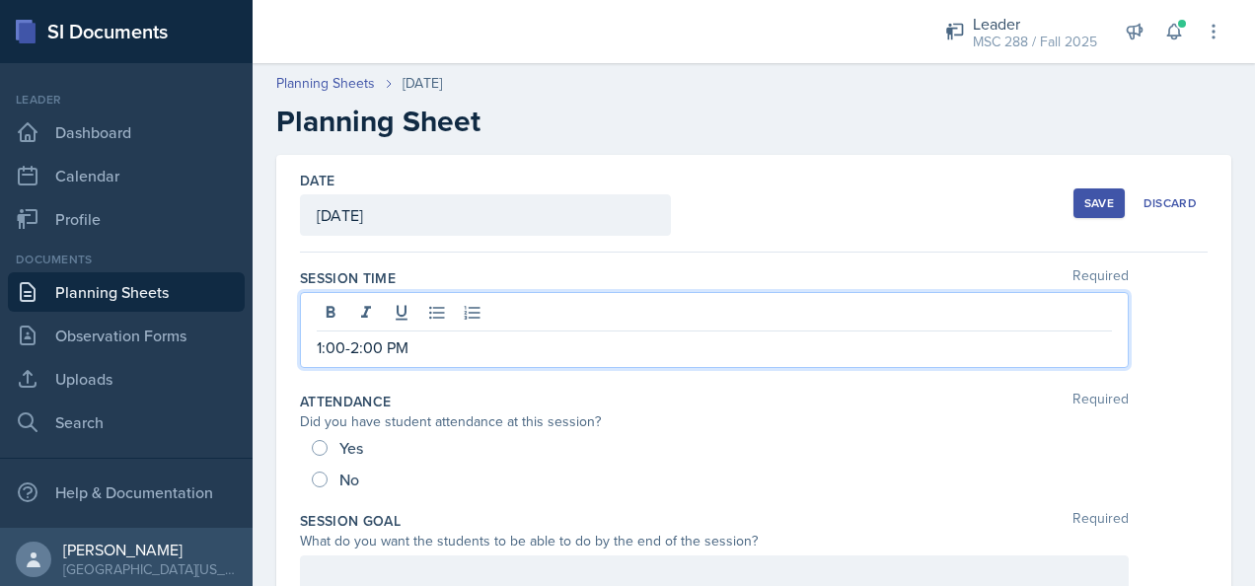
click at [1073, 194] on button "Save" at bounding box center [1098, 203] width 51 height 30
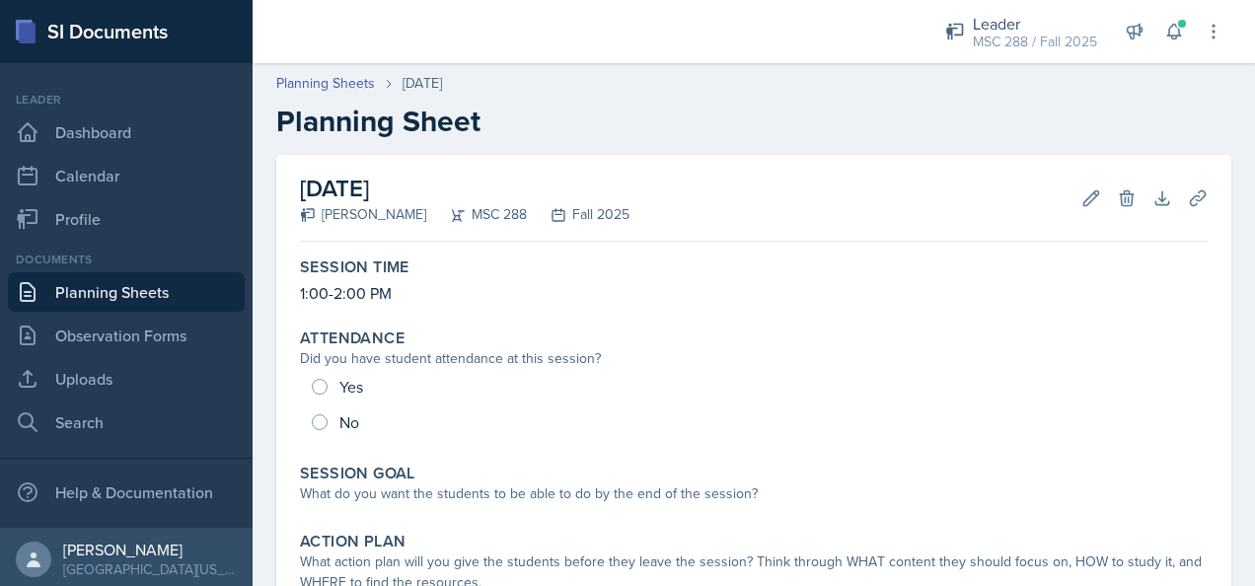
click at [573, 109] on h2 "Planning Sheet" at bounding box center [753, 122] width 955 height 36
click at [97, 286] on link "Planning Sheets" at bounding box center [126, 291] width 237 height 39
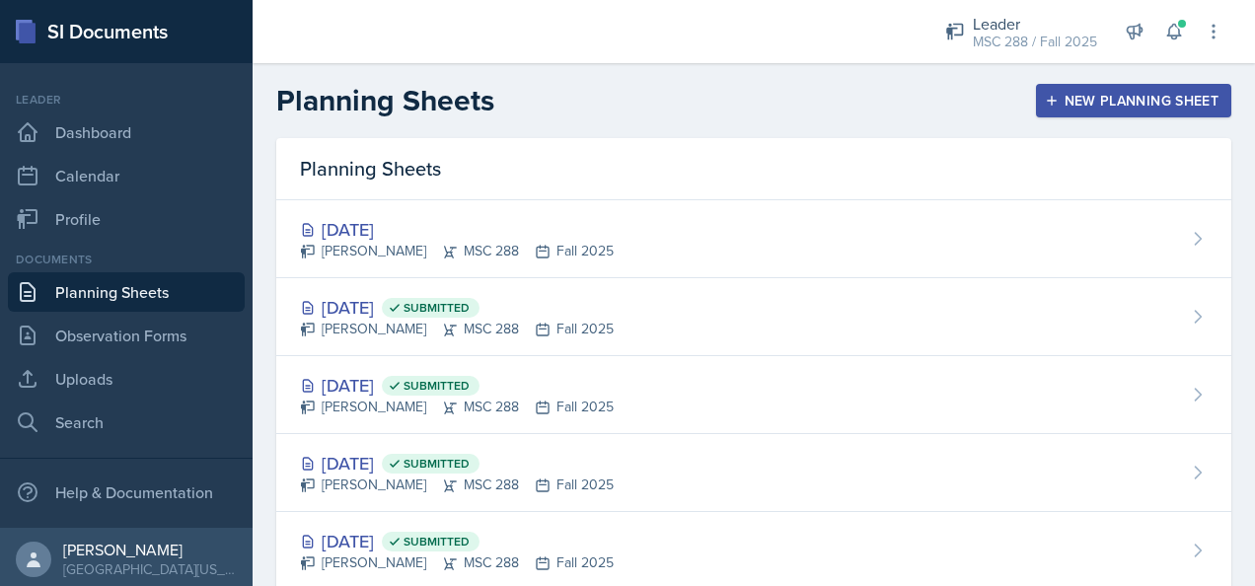
click at [1080, 115] on button "New Planning Sheet" at bounding box center [1133, 101] width 195 height 34
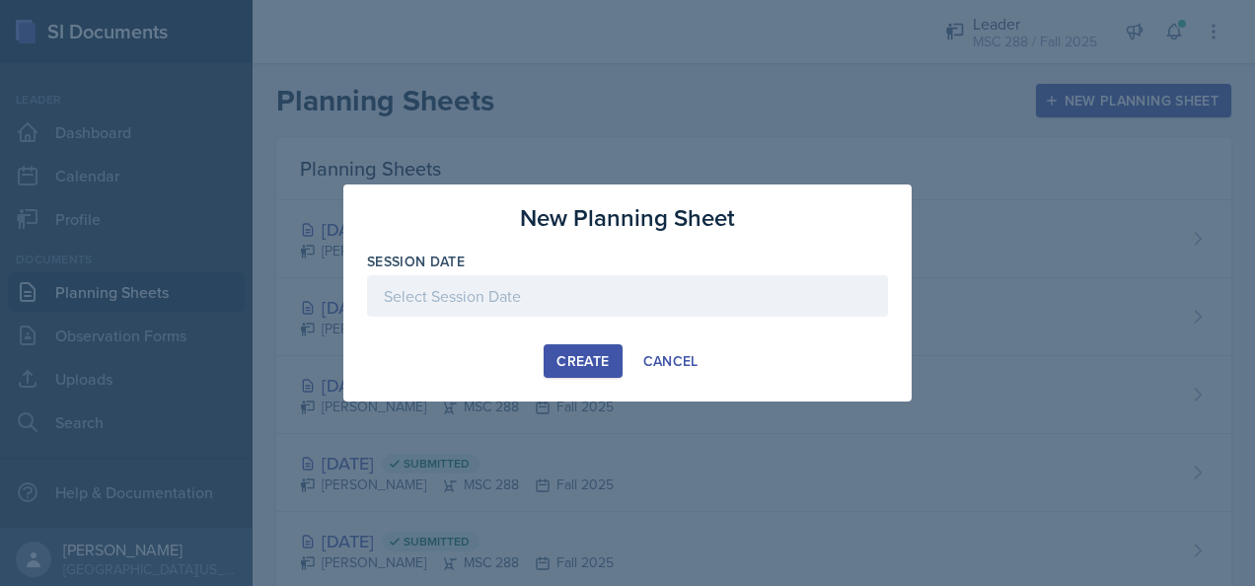
click at [442, 298] on div at bounding box center [627, 295] width 521 height 41
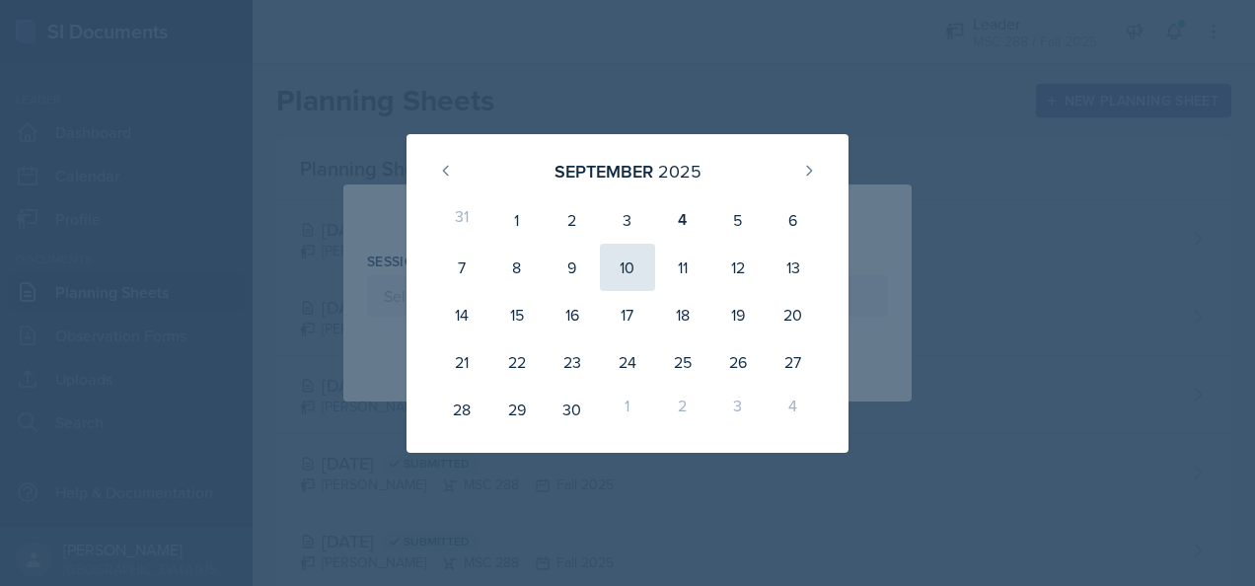
click at [626, 273] on div "10" at bounding box center [627, 267] width 55 height 47
type input "[DATE]"
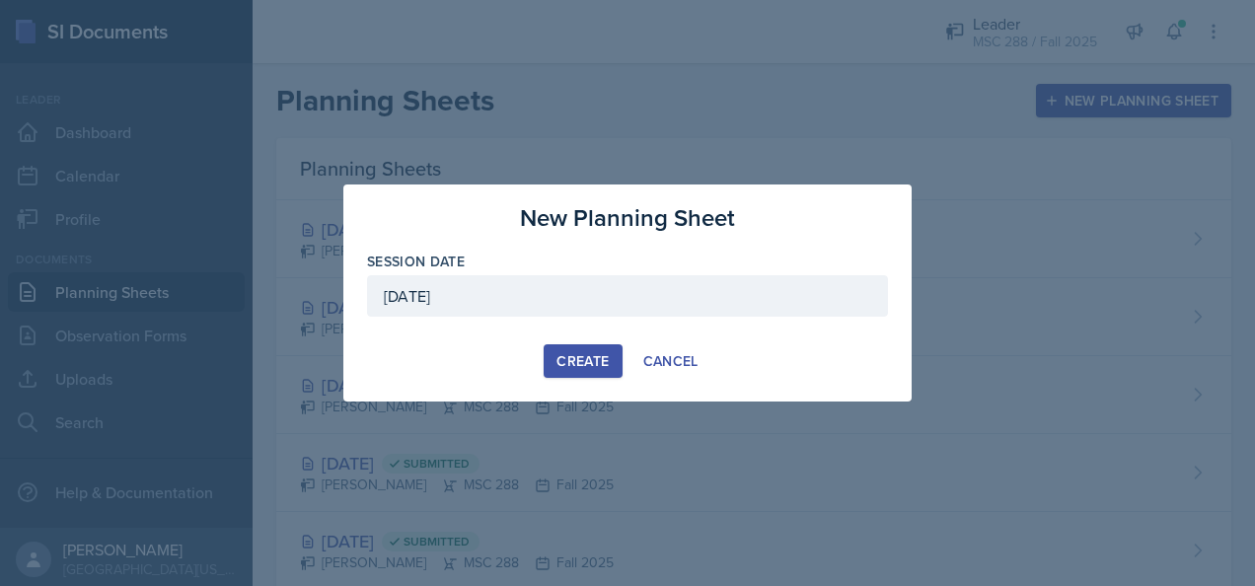
click at [571, 356] on div "Create" at bounding box center [582, 361] width 52 height 16
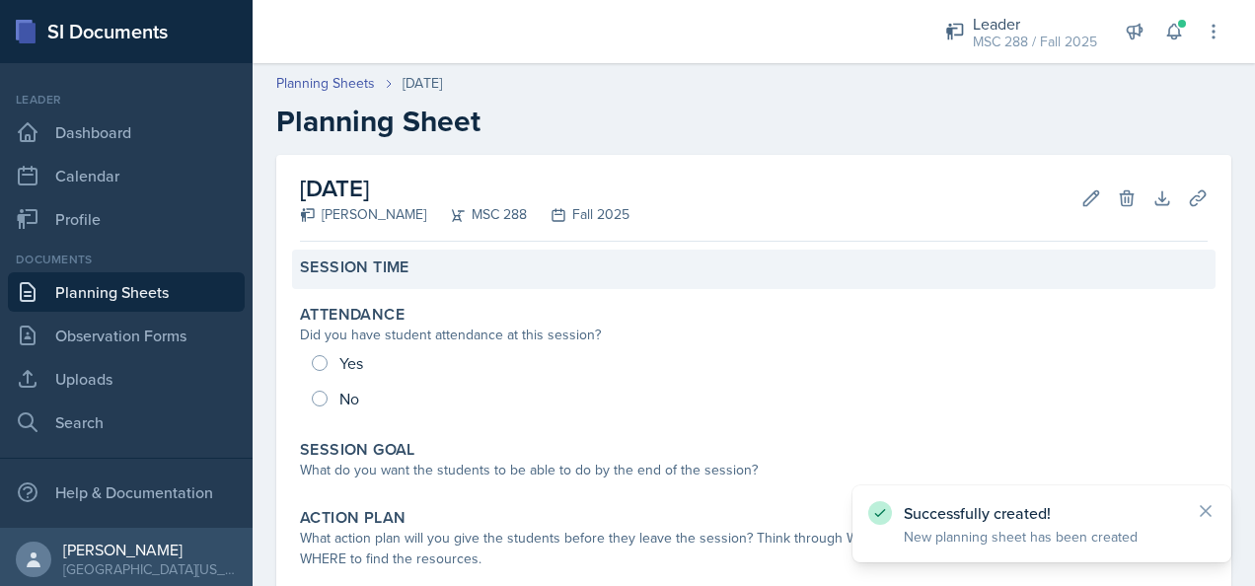
click at [347, 273] on label "Session Time" at bounding box center [354, 267] width 109 height 20
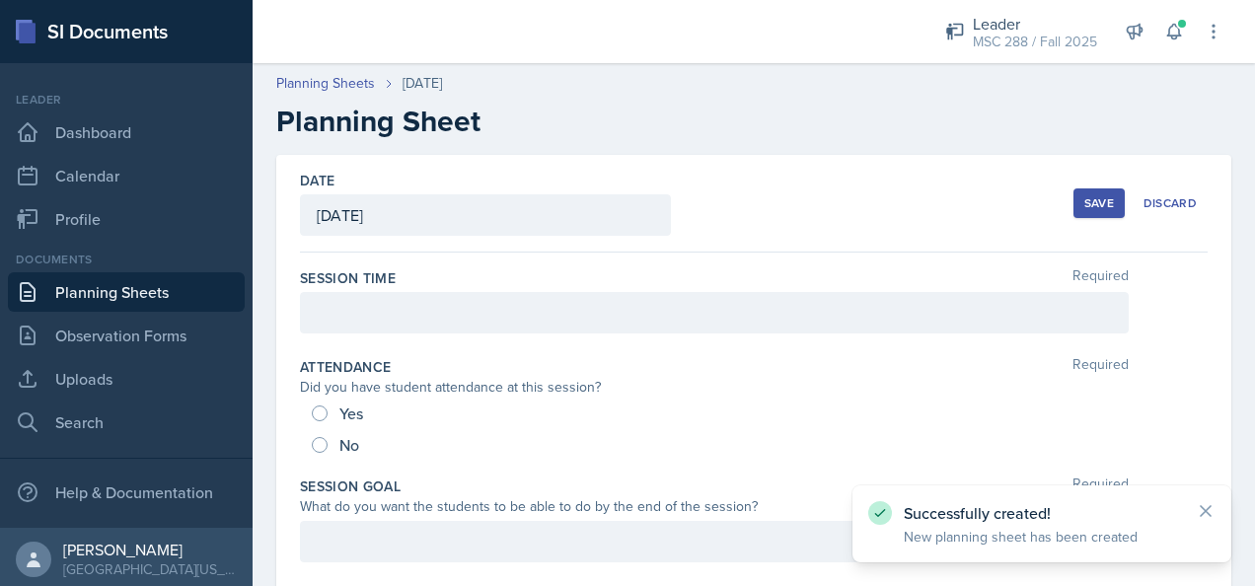
click at [327, 321] on div at bounding box center [714, 312] width 829 height 41
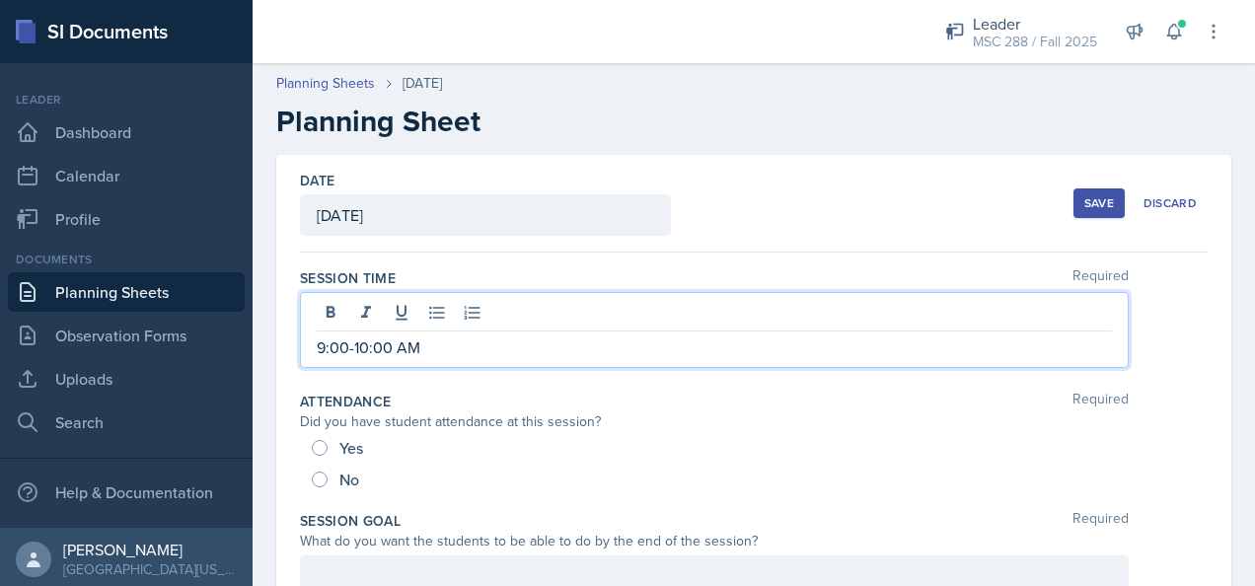
click at [1084, 207] on div "Save" at bounding box center [1099, 203] width 30 height 16
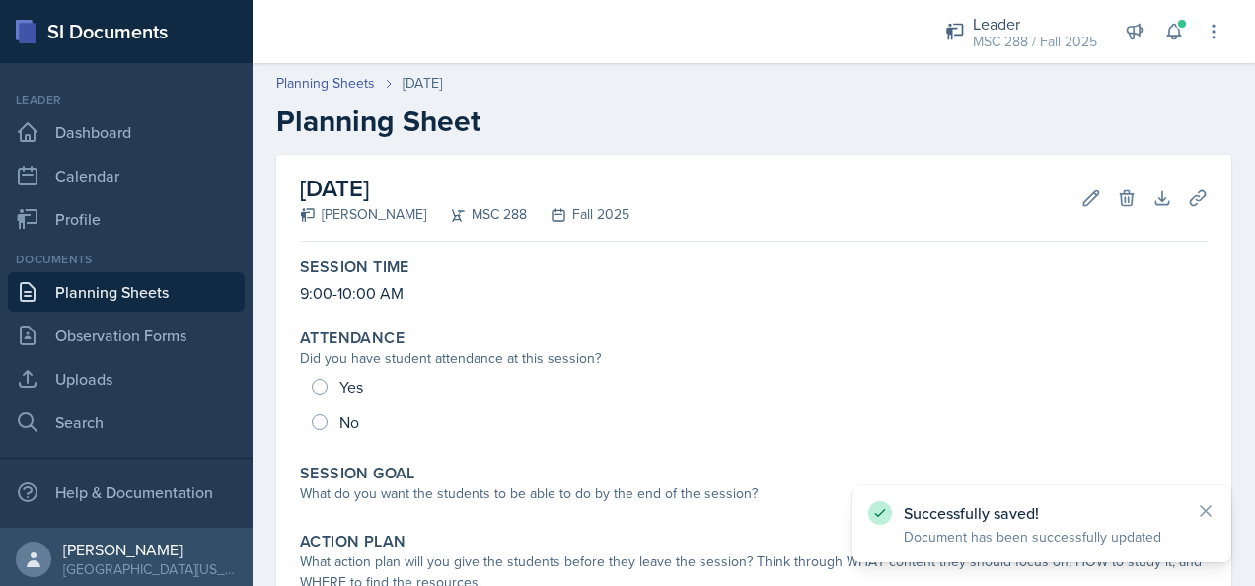
click at [89, 302] on link "Planning Sheets" at bounding box center [126, 291] width 237 height 39
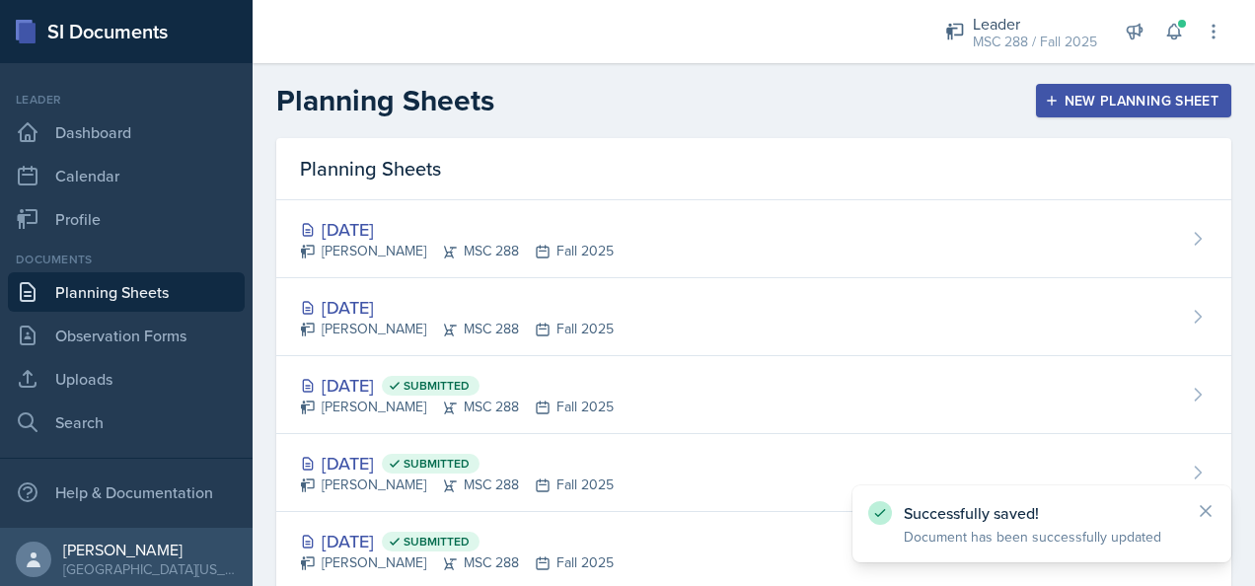
click at [1140, 108] on div "New Planning Sheet" at bounding box center [1134, 101] width 170 height 16
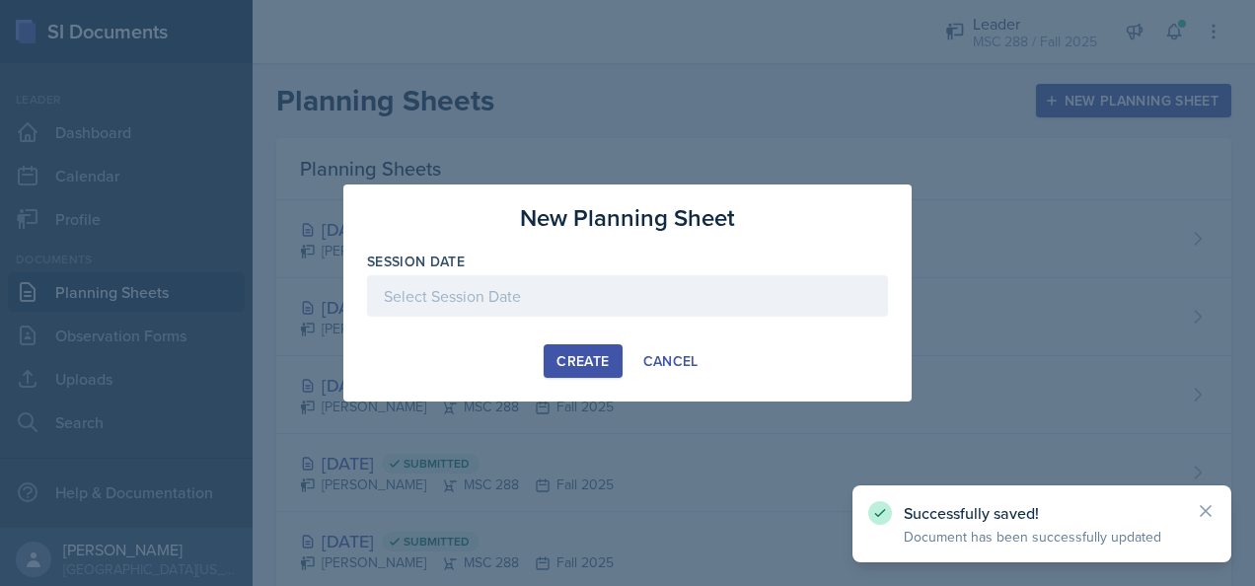
click at [734, 278] on div at bounding box center [627, 295] width 521 height 41
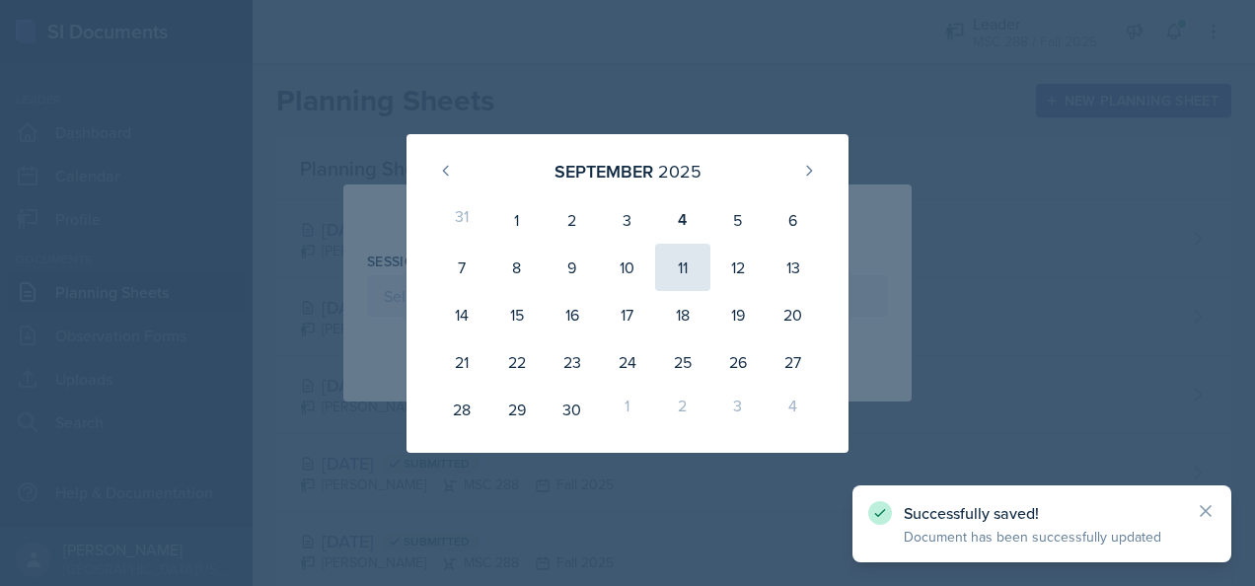
click at [685, 272] on div "11" at bounding box center [682, 267] width 55 height 47
type input "[DATE]"
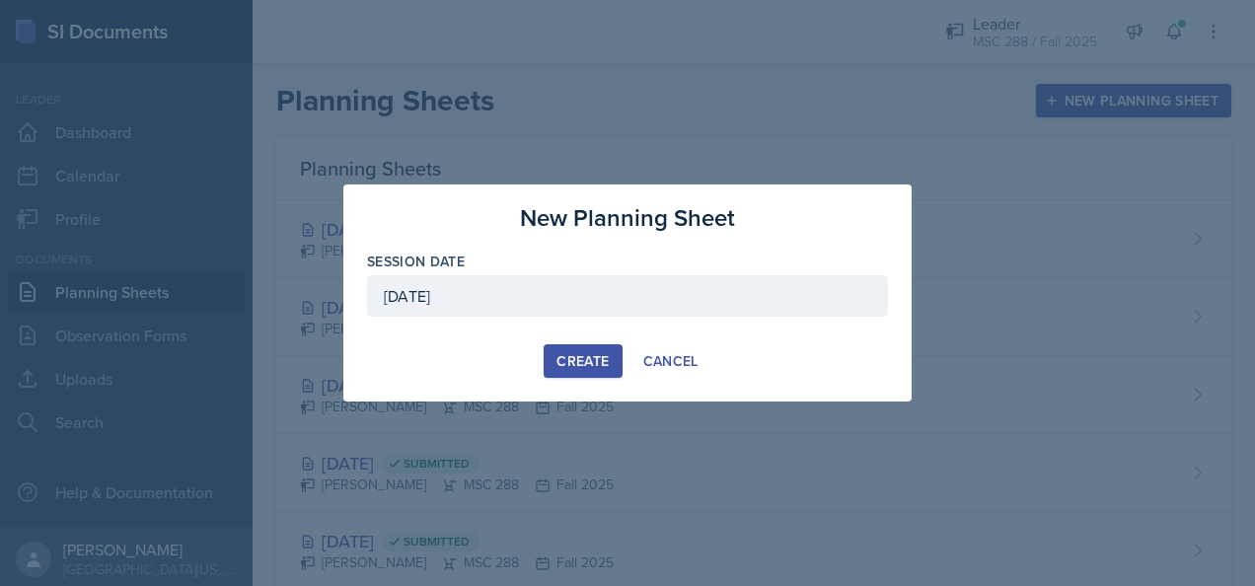
click at [576, 359] on div "Create" at bounding box center [582, 361] width 52 height 16
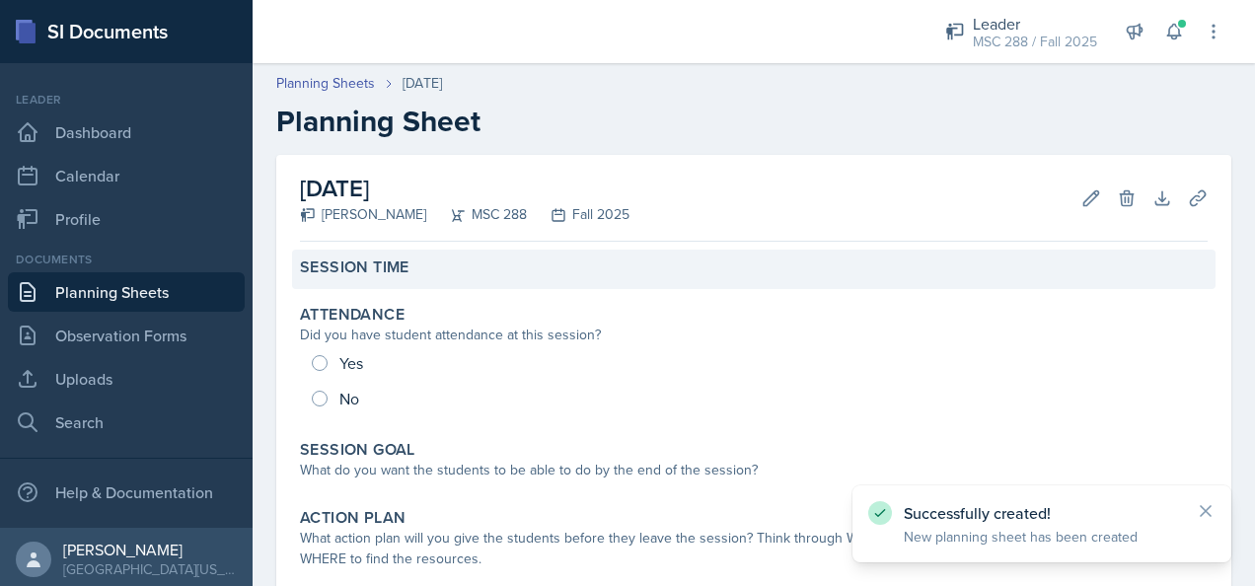
click at [828, 268] on div "Session Time" at bounding box center [753, 267] width 907 height 20
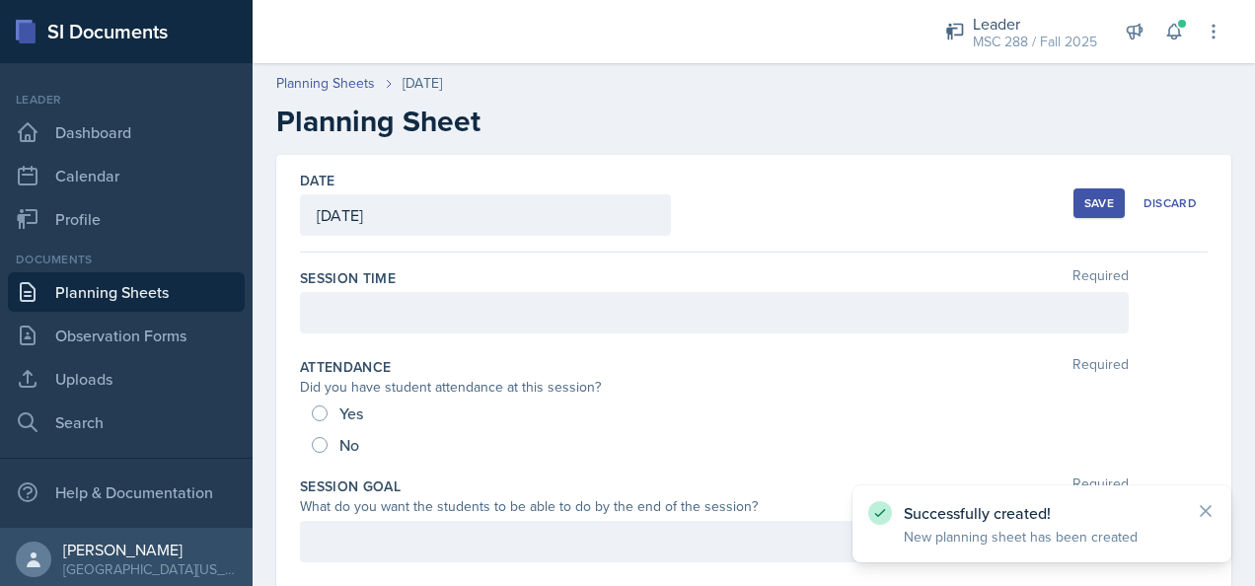
click at [876, 304] on div at bounding box center [714, 312] width 829 height 41
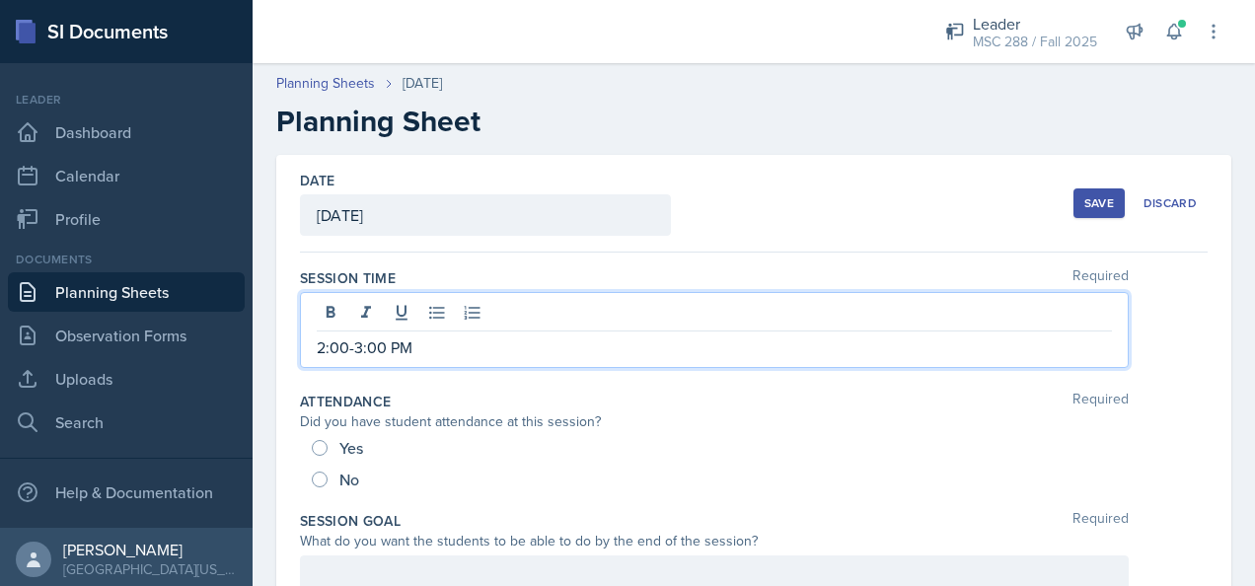
click at [1073, 195] on button "Save" at bounding box center [1098, 203] width 51 height 30
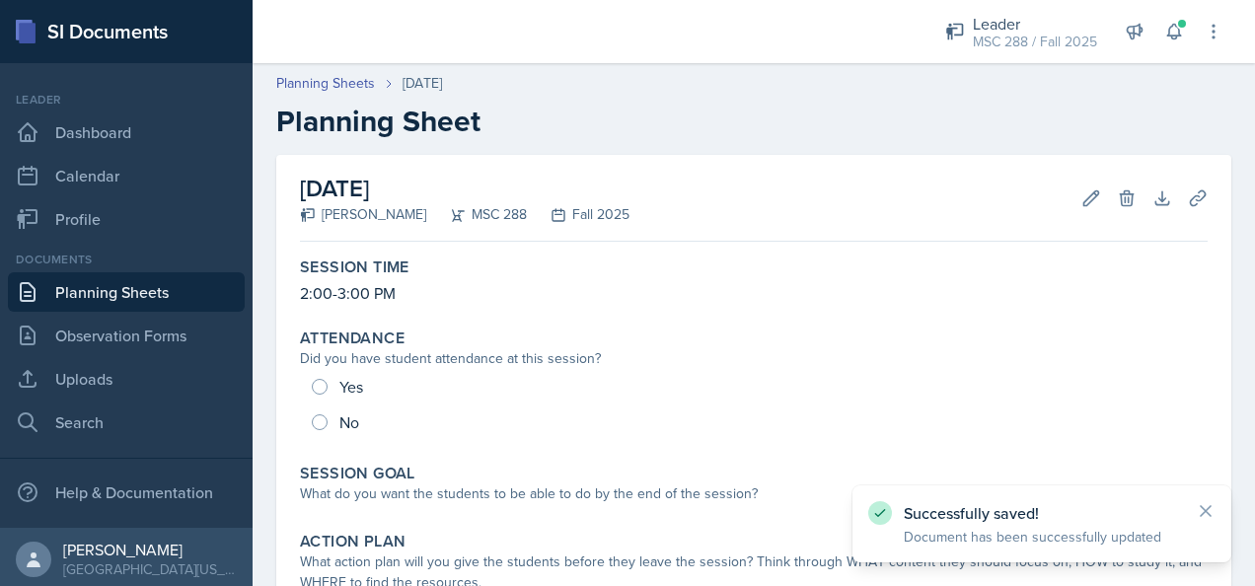
click at [105, 293] on link "Planning Sheets" at bounding box center [126, 291] width 237 height 39
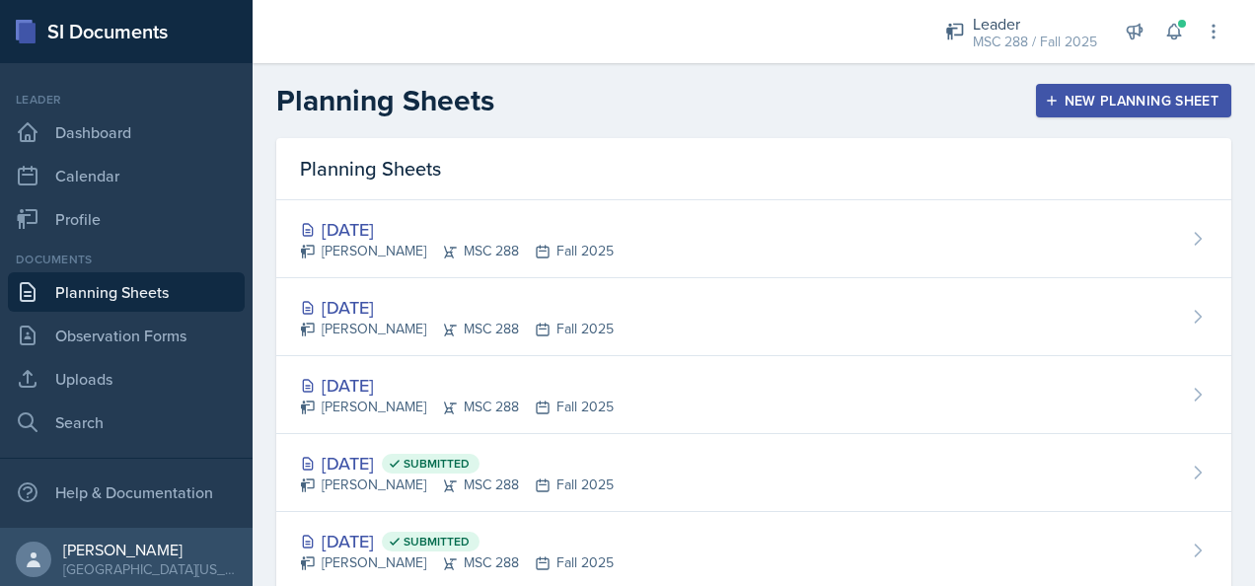
click at [97, 292] on link "Planning Sheets" at bounding box center [126, 291] width 237 height 39
click at [92, 293] on link "Planning Sheets" at bounding box center [126, 291] width 237 height 39
